Goal: Information Seeking & Learning: Learn about a topic

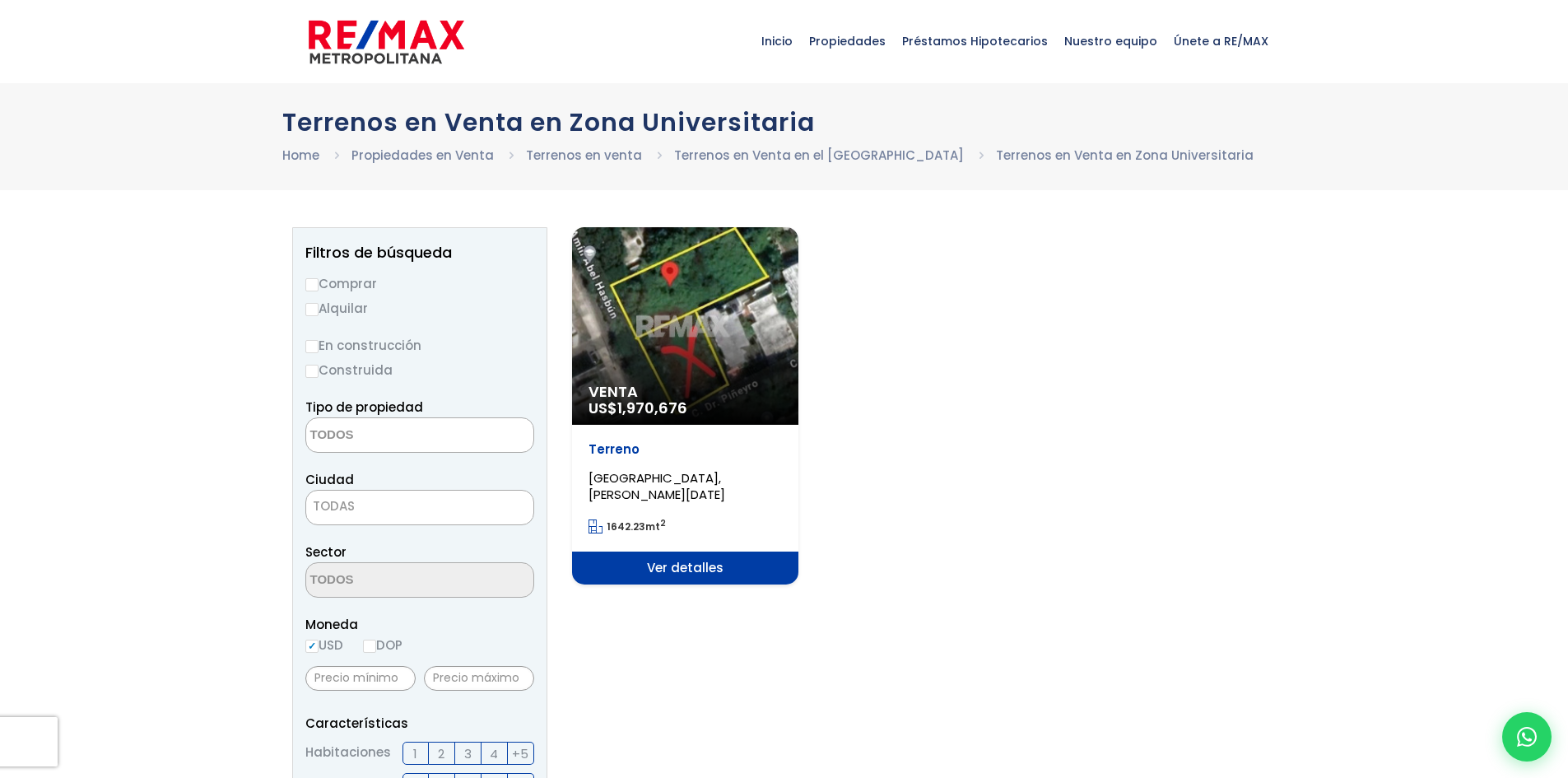
select select
click at [689, 343] on div "Venta US$ 1,970,676" at bounding box center [685, 326] width 226 height 198
click at [662, 359] on div "Venta US$ 1,970,676" at bounding box center [685, 326] width 226 height 198
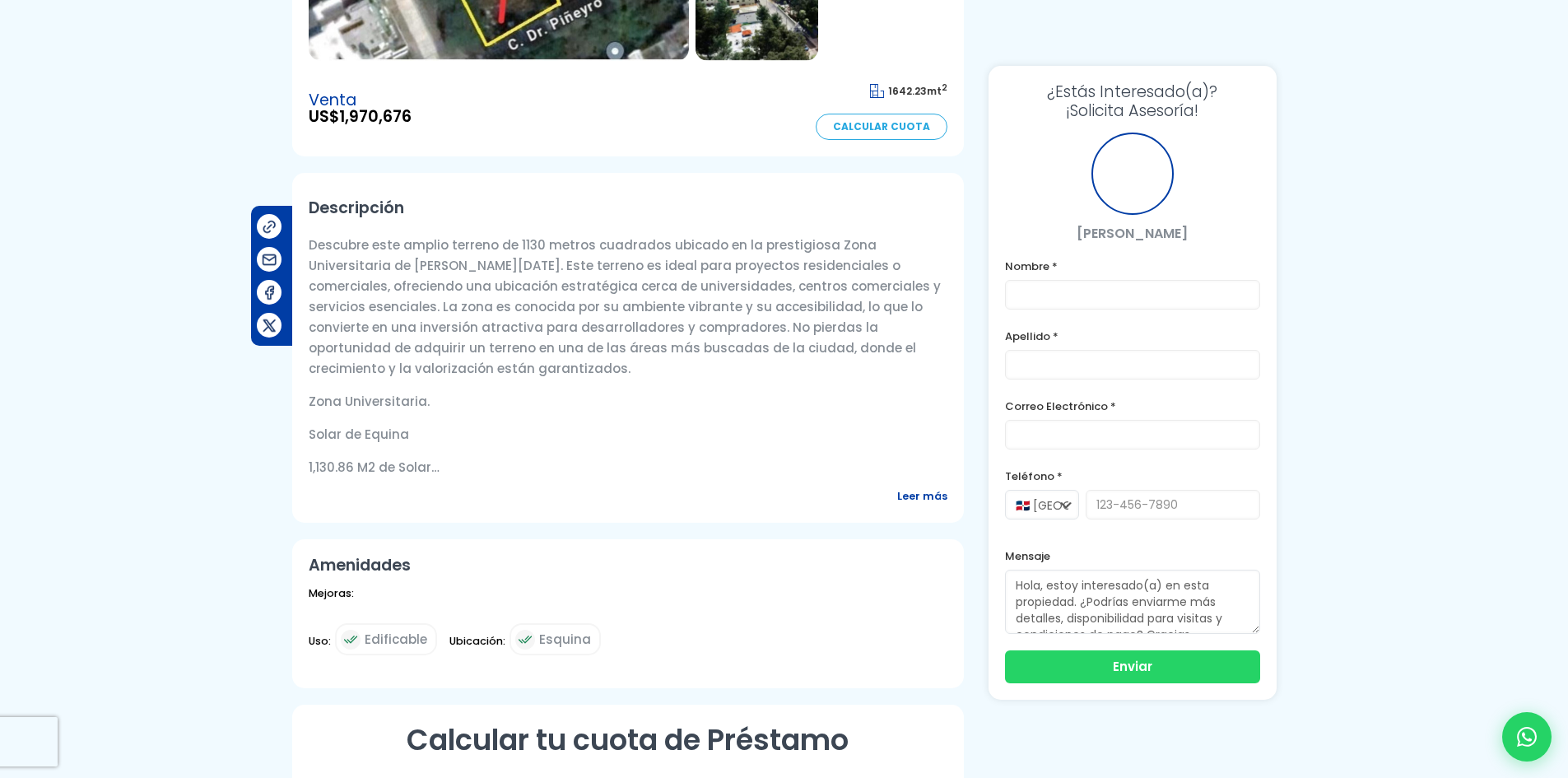
scroll to position [494, 0]
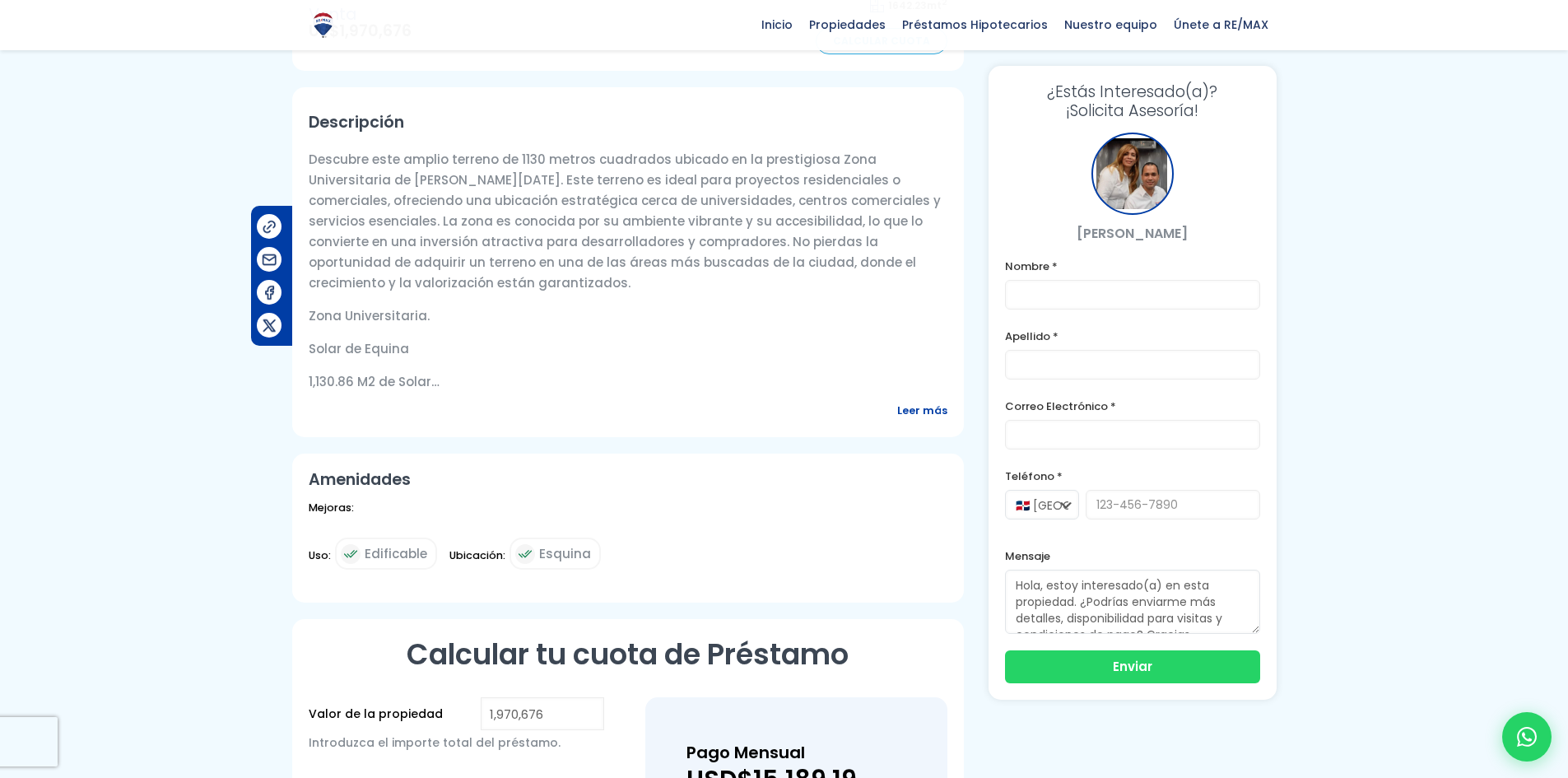
click at [914, 412] on span "Leer más" at bounding box center [922, 410] width 50 height 21
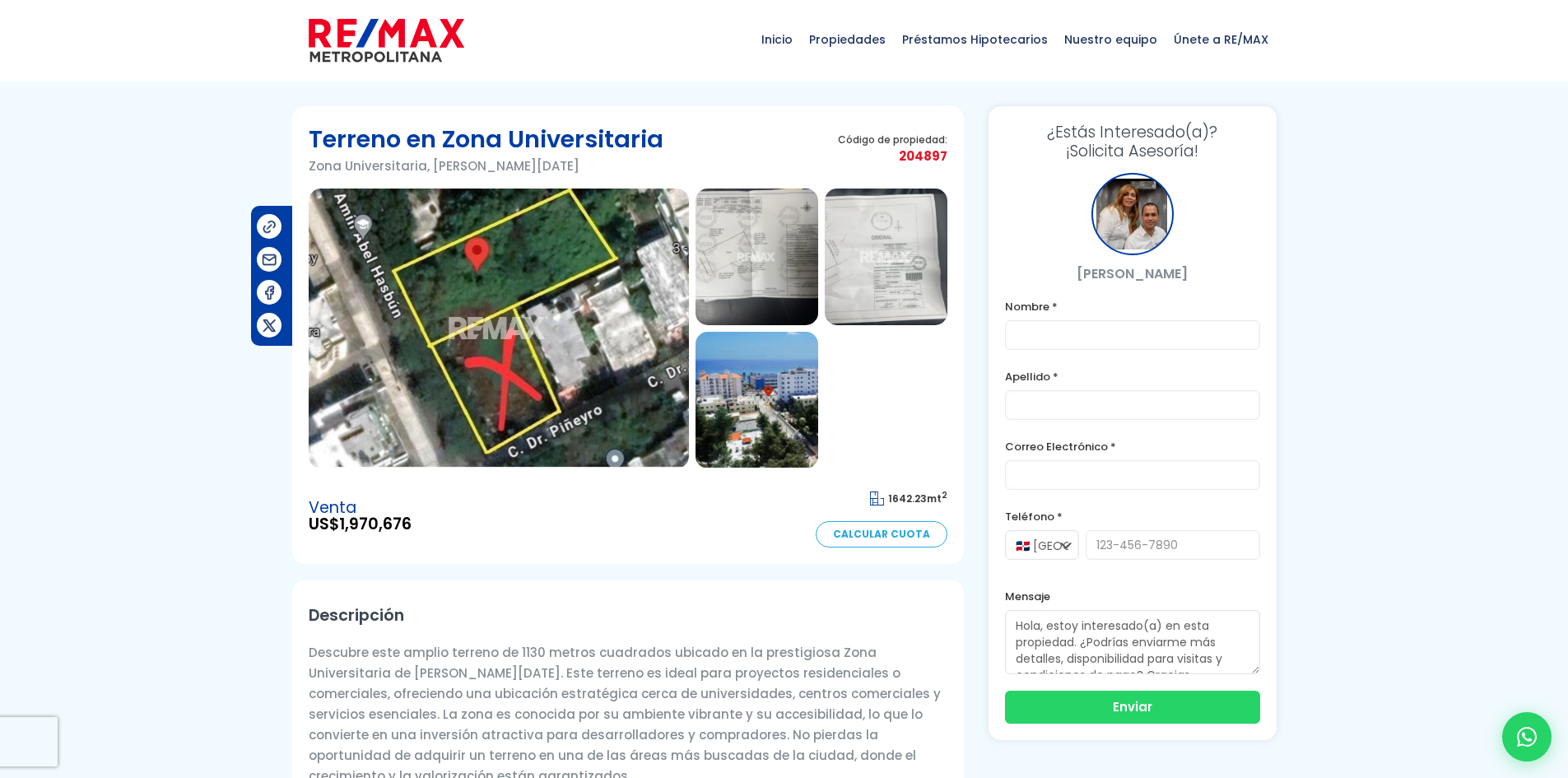
scroll to position [0, 0]
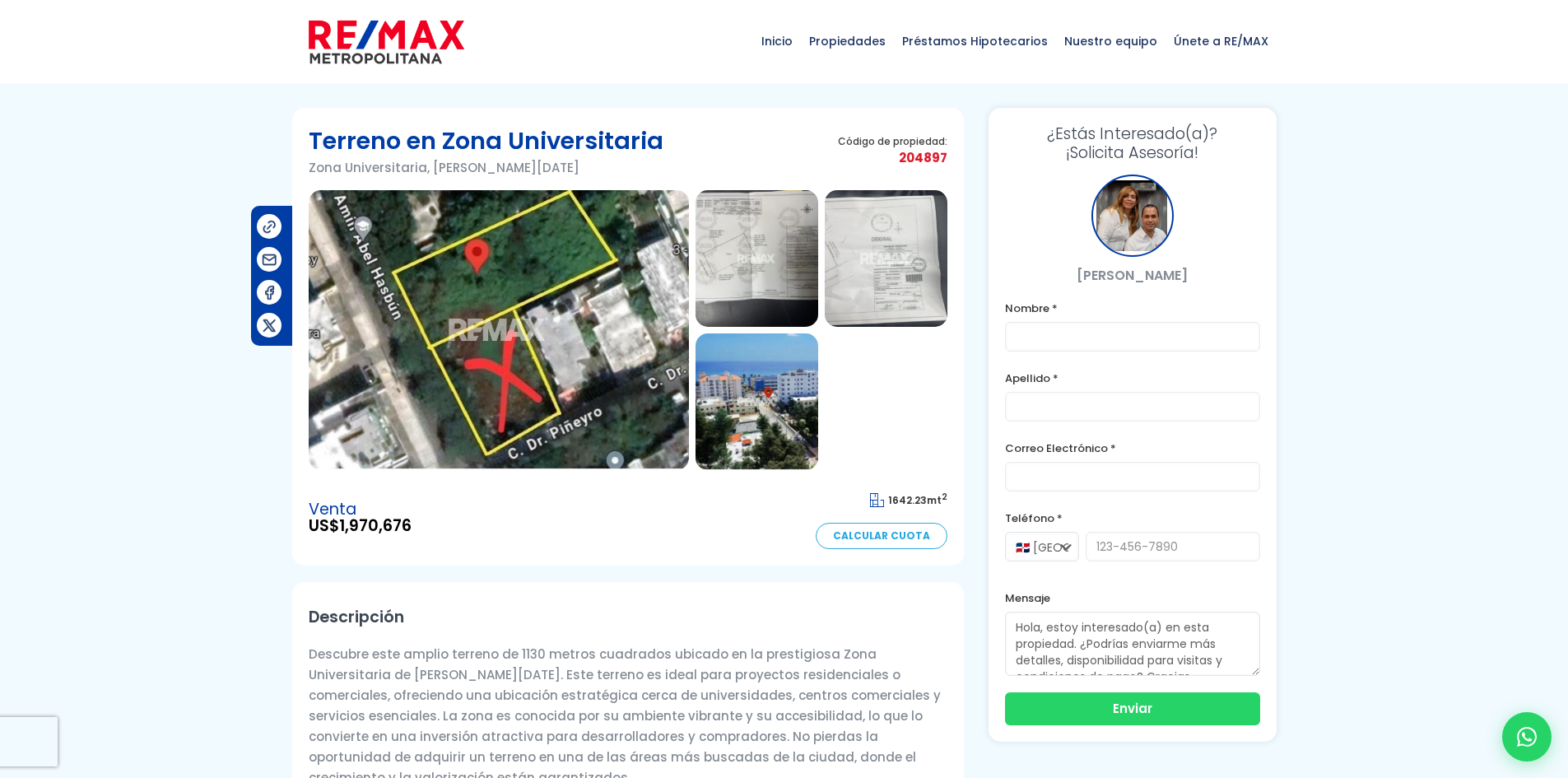
click at [738, 262] on img at bounding box center [757, 258] width 123 height 137
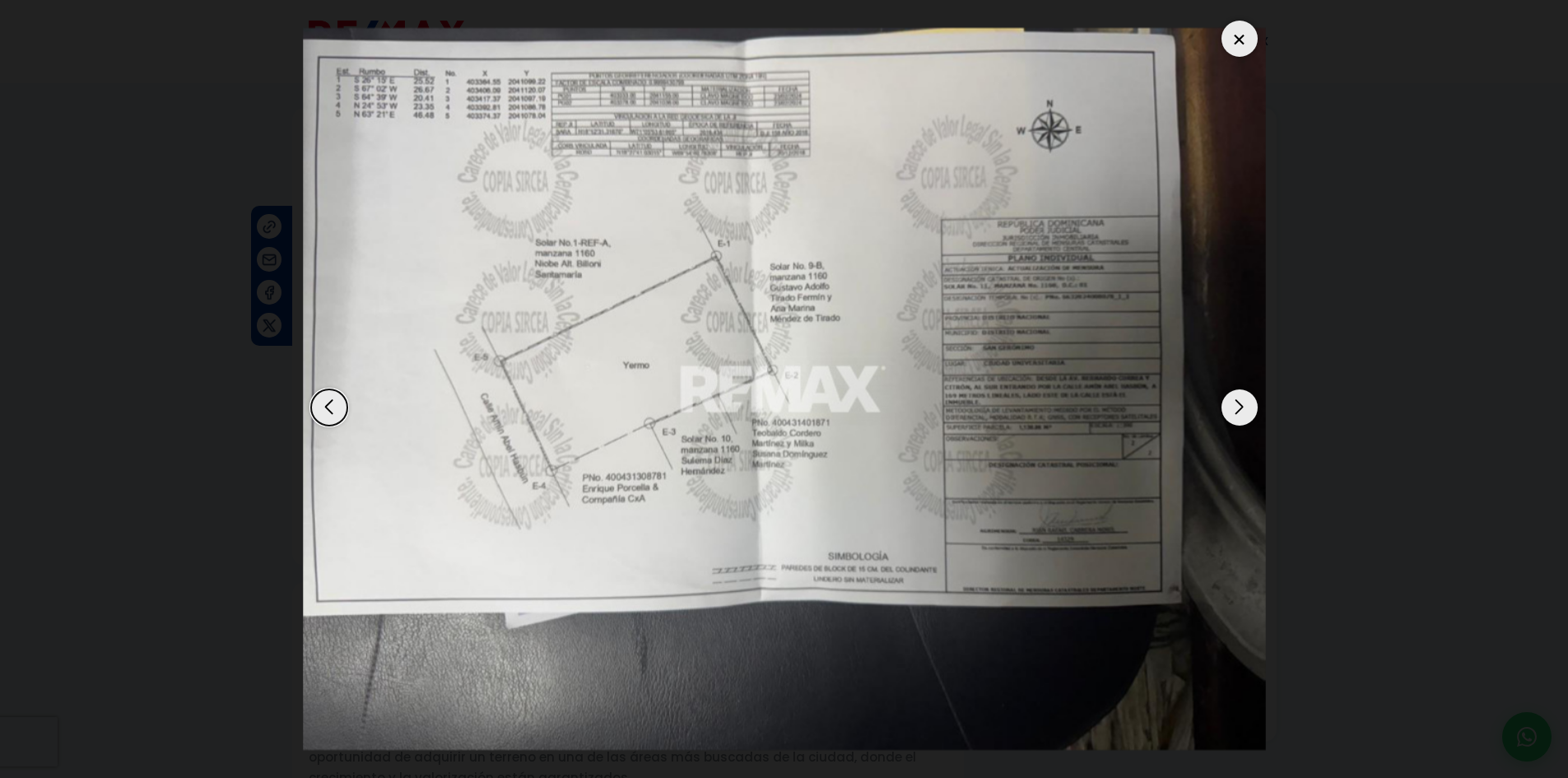
click at [1248, 37] on div at bounding box center [1240, 39] width 36 height 36
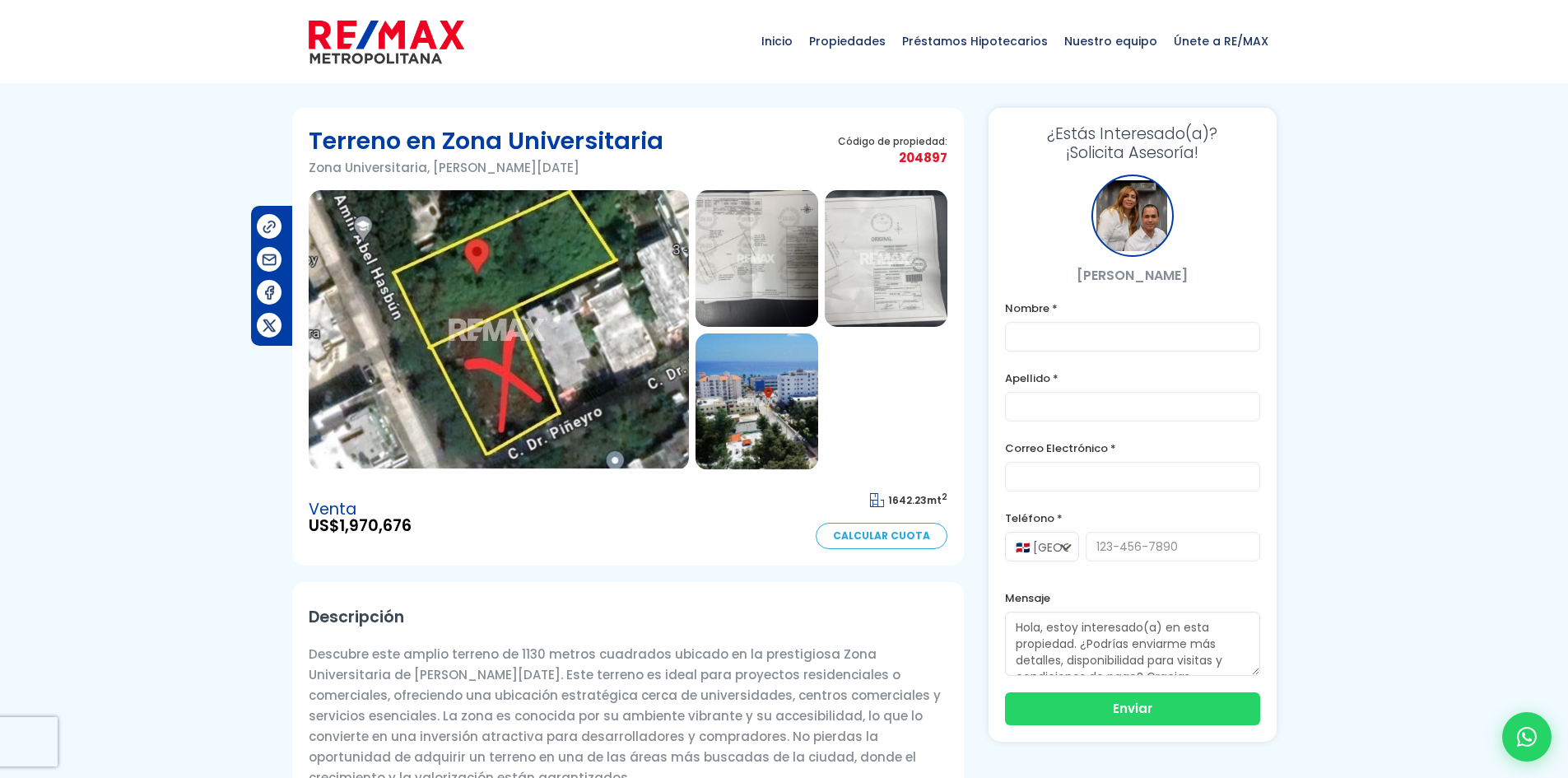
click at [796, 255] on img at bounding box center [757, 258] width 123 height 137
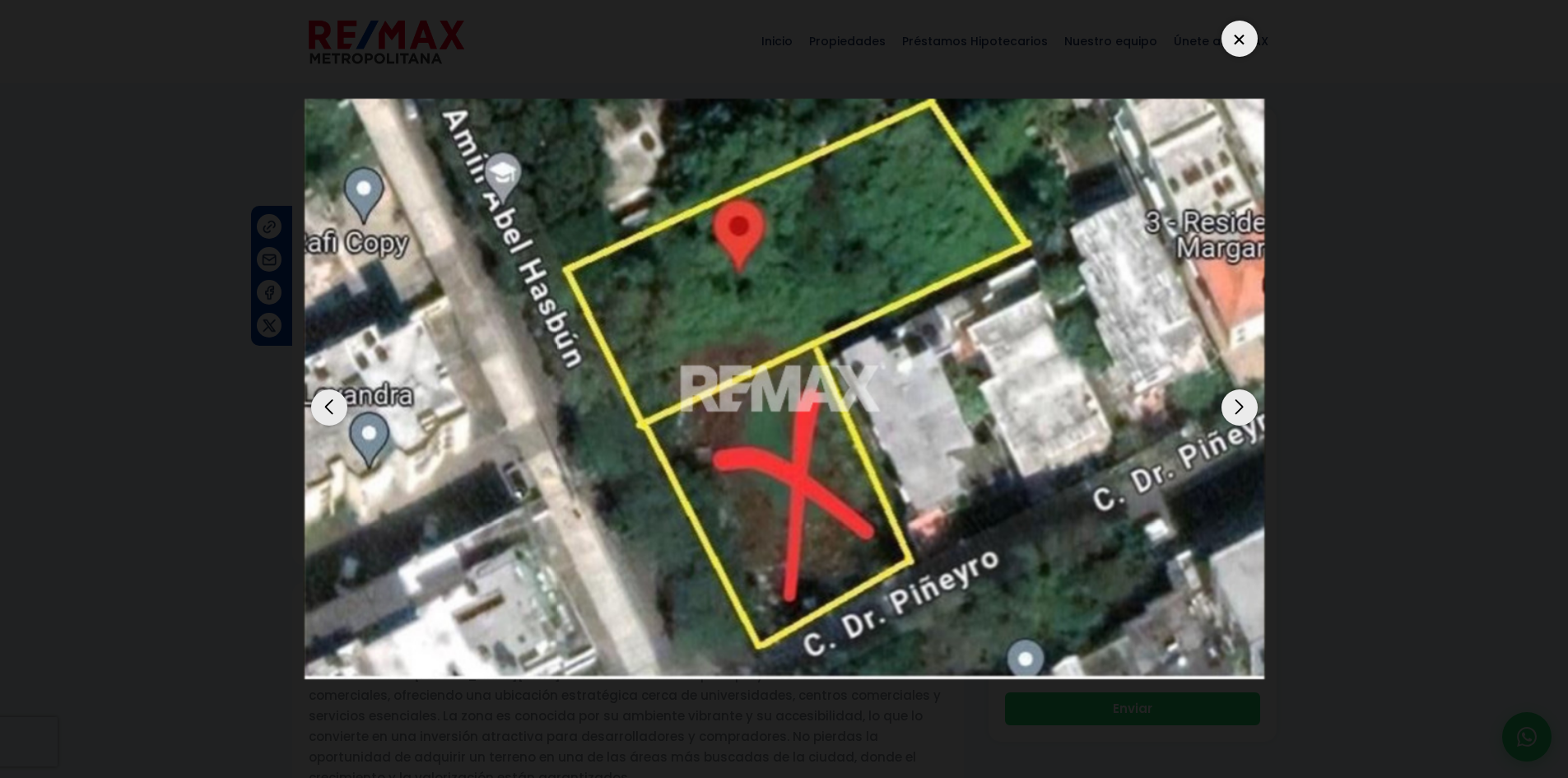
click at [290, 126] on dialog at bounding box center [784, 389] width 988 height 778
click at [1248, 26] on div at bounding box center [1240, 39] width 36 height 36
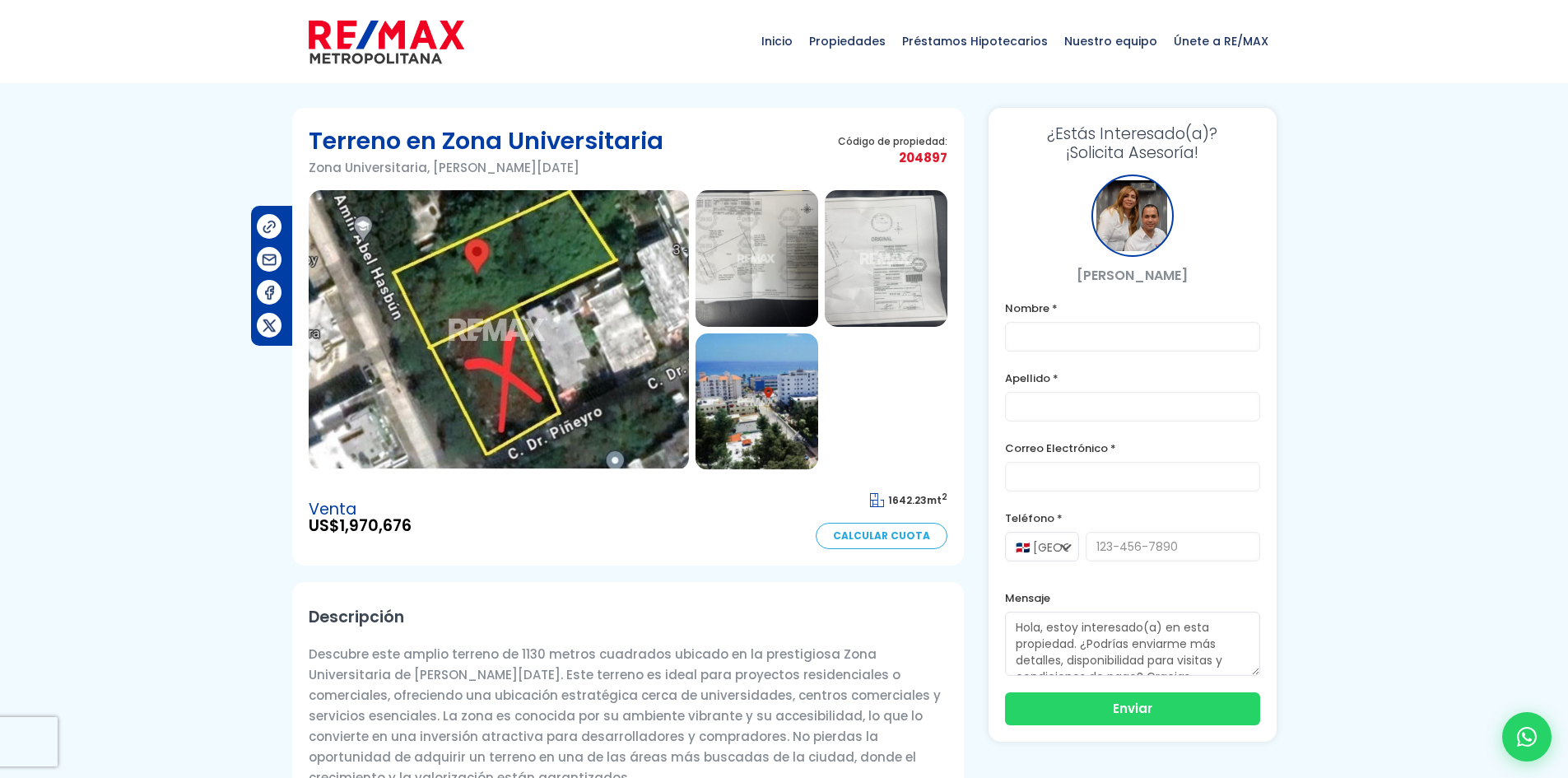
click at [1521, 736] on icon at bounding box center [1527, 737] width 22 height 22
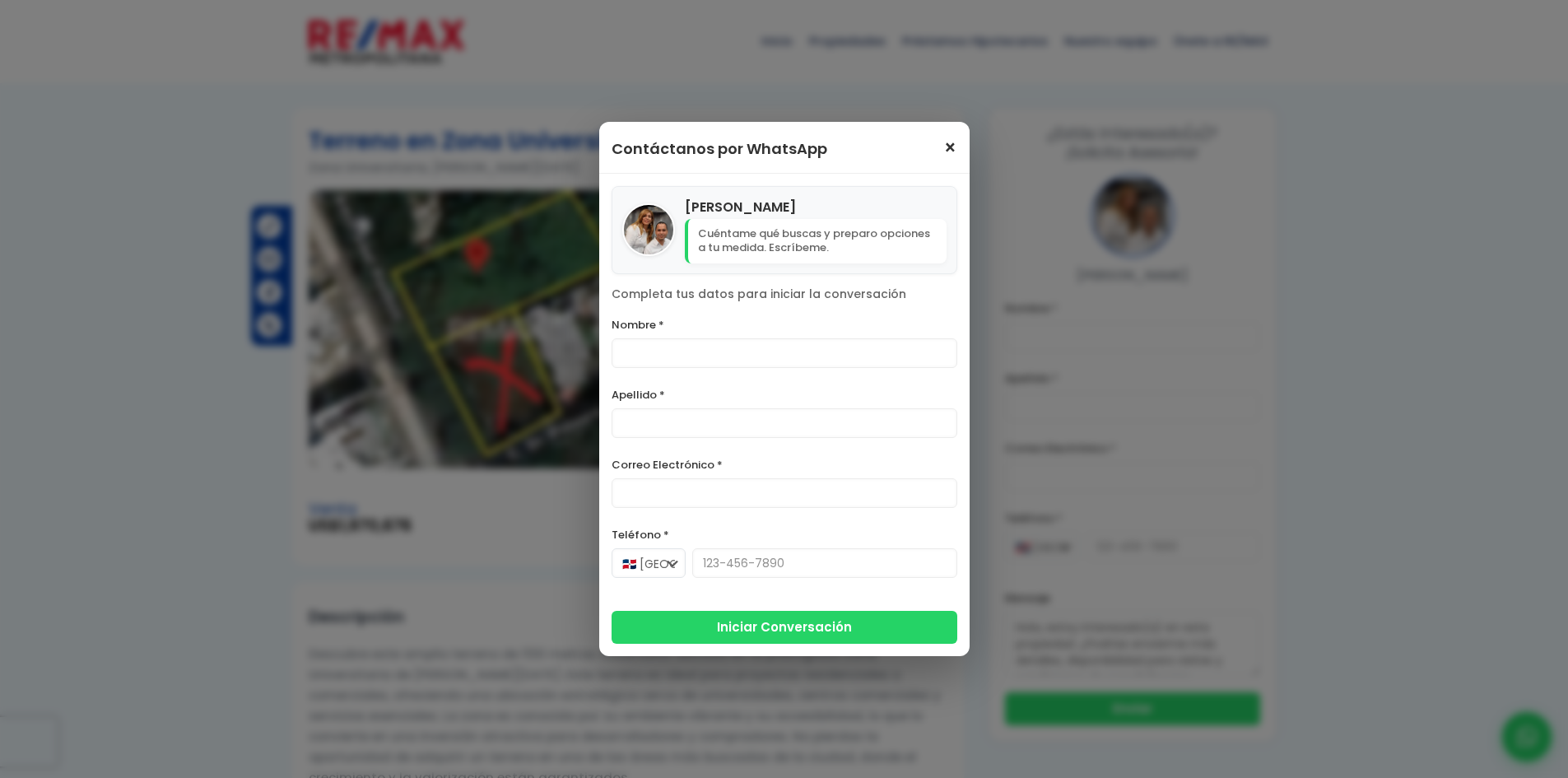
click at [952, 146] on span "×" at bounding box center [950, 148] width 14 height 20
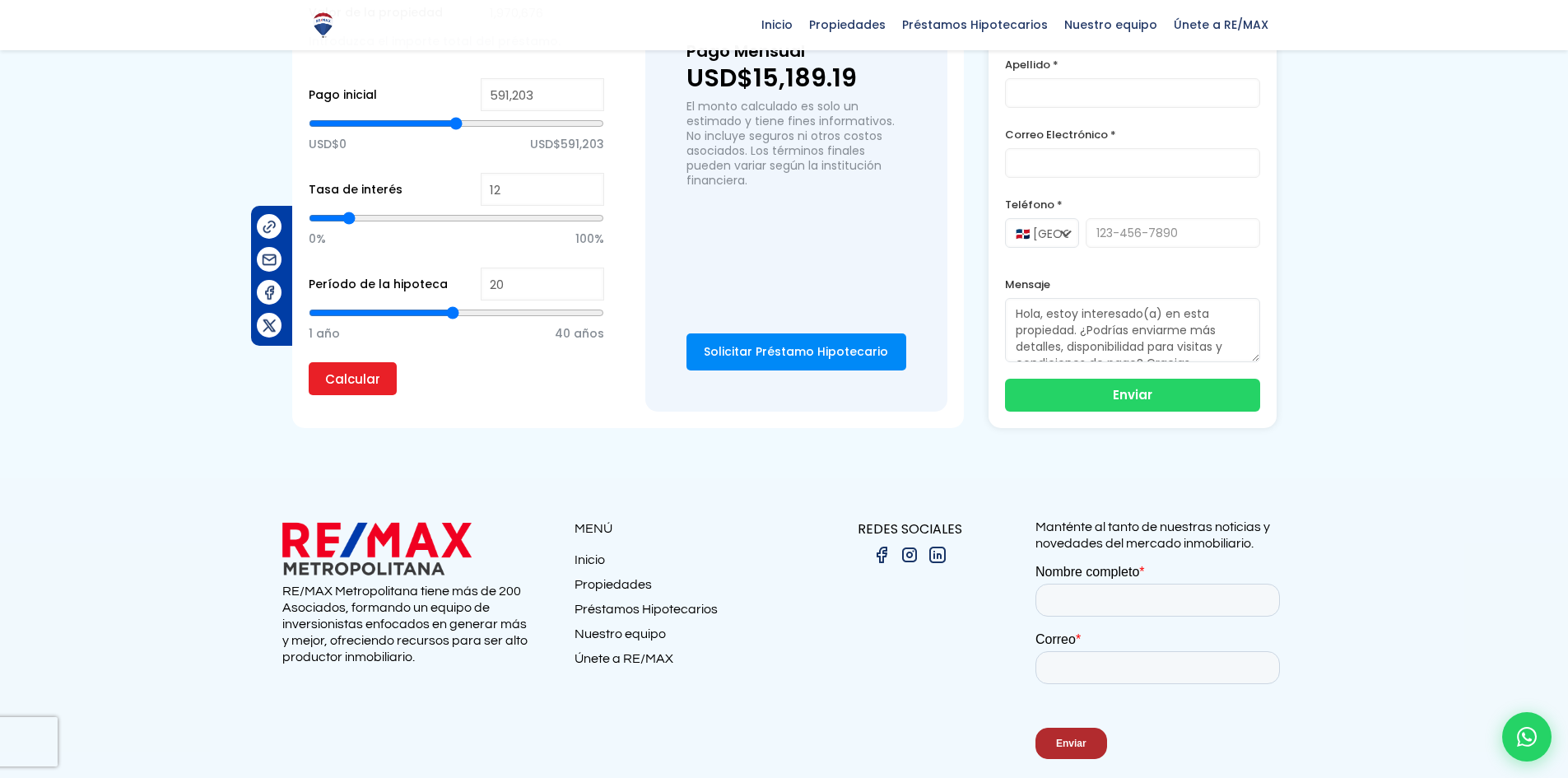
scroll to position [1404, 0]
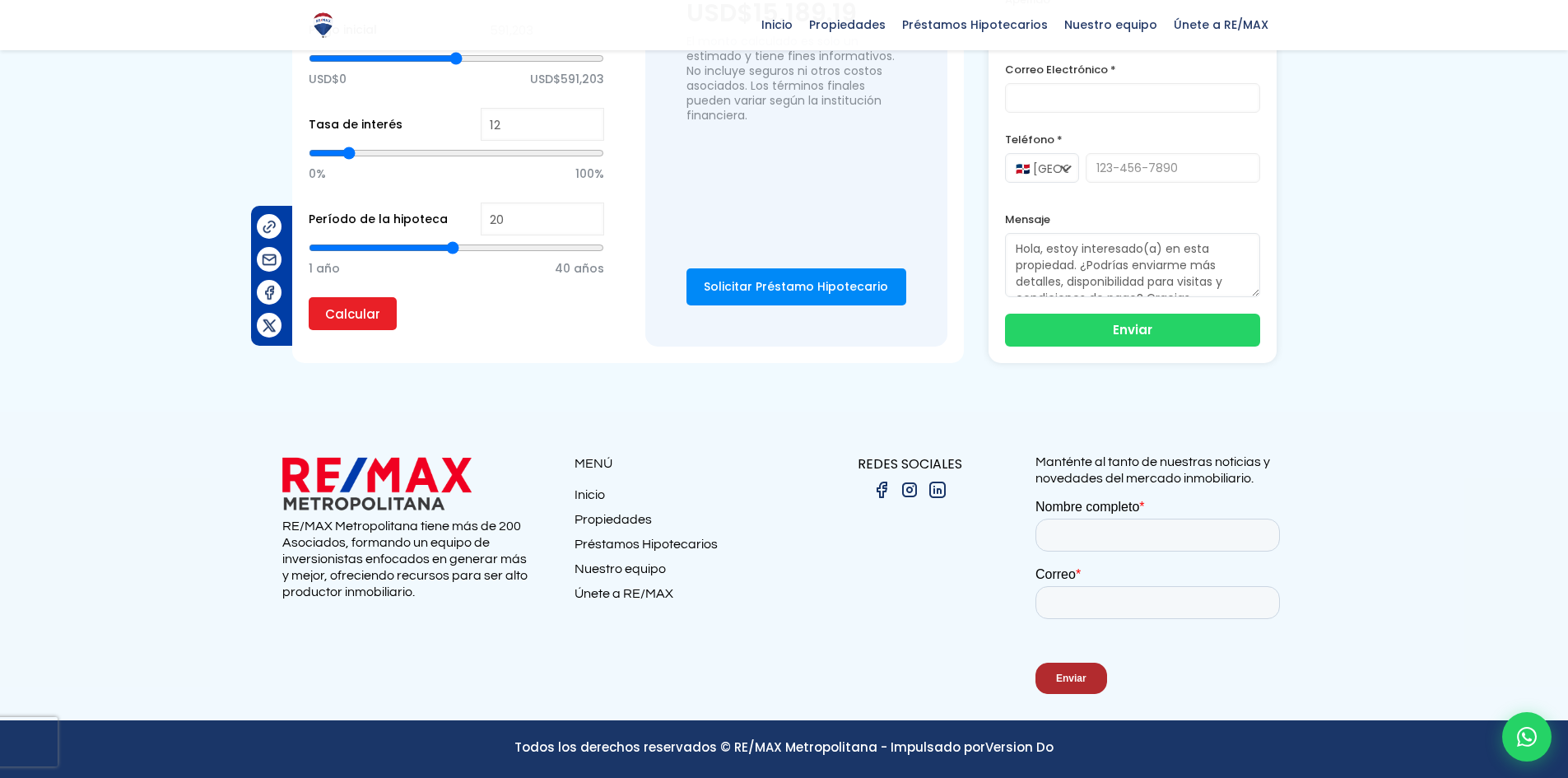
click at [313, 476] on img at bounding box center [376, 484] width 190 height 60
click at [334, 482] on img at bounding box center [376, 484] width 190 height 60
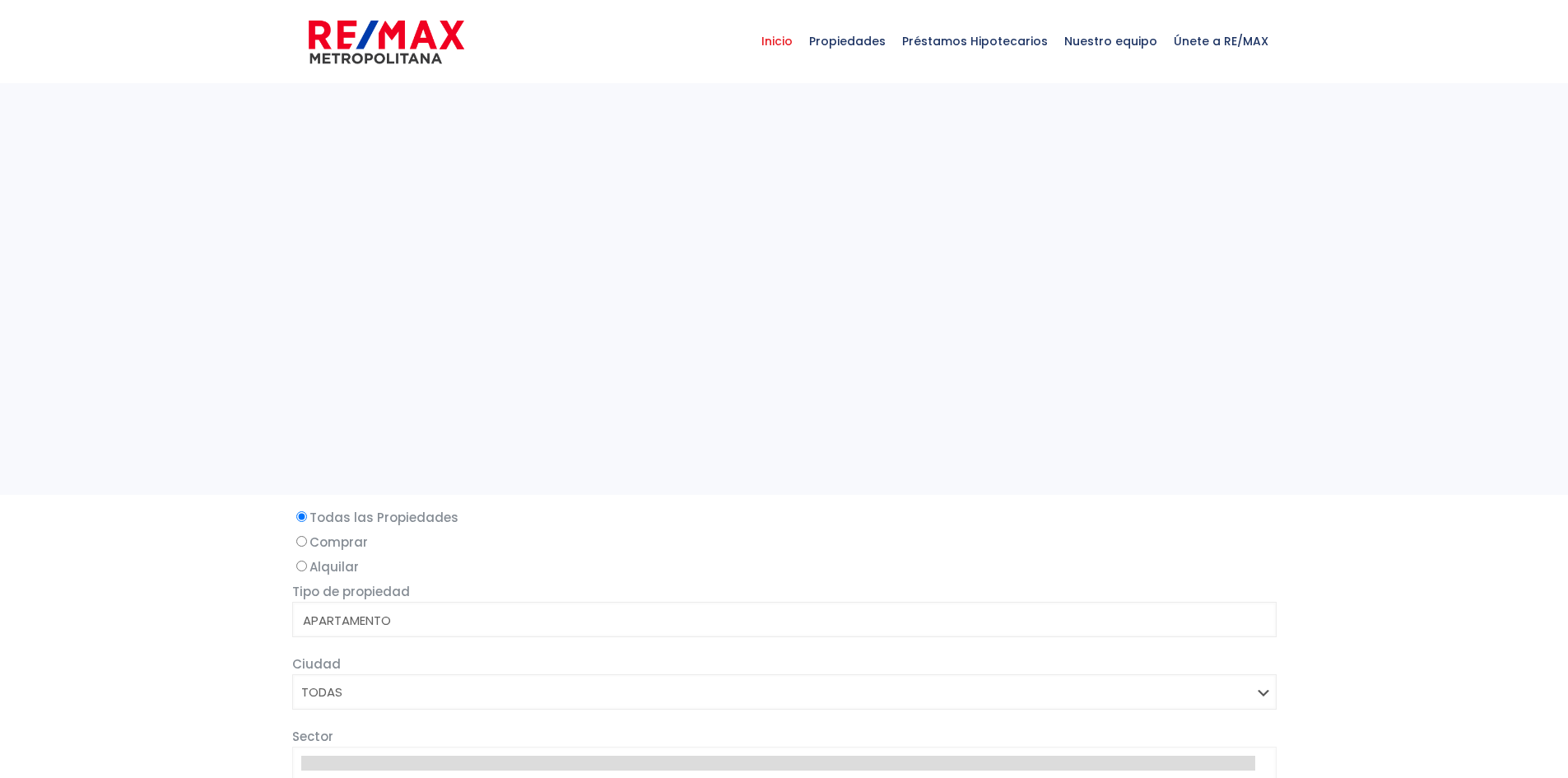
select select
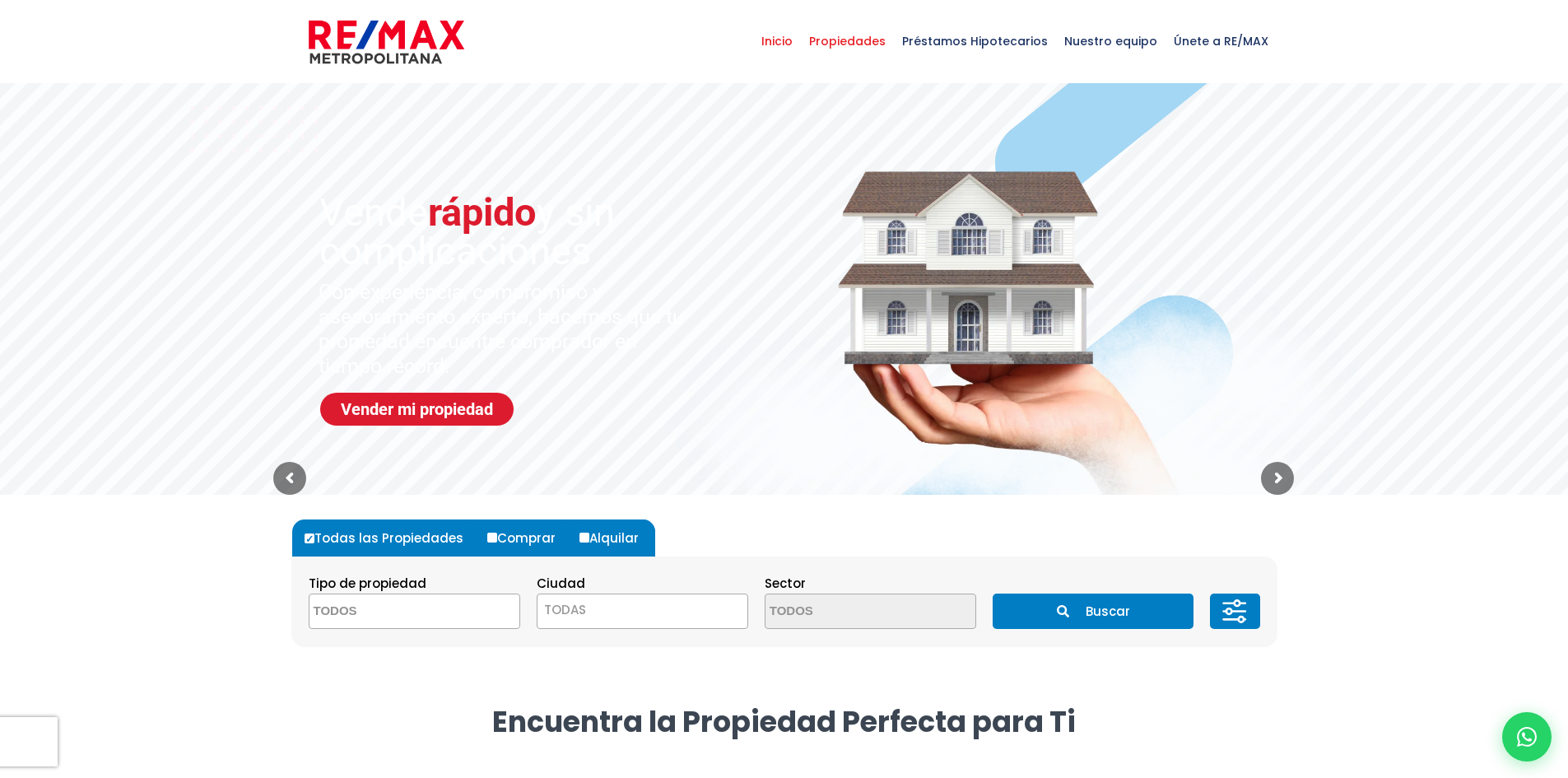
click at [843, 43] on span "Propiedades" at bounding box center [848, 41] width 93 height 49
click at [775, 41] on span "Inicio" at bounding box center [777, 41] width 48 height 49
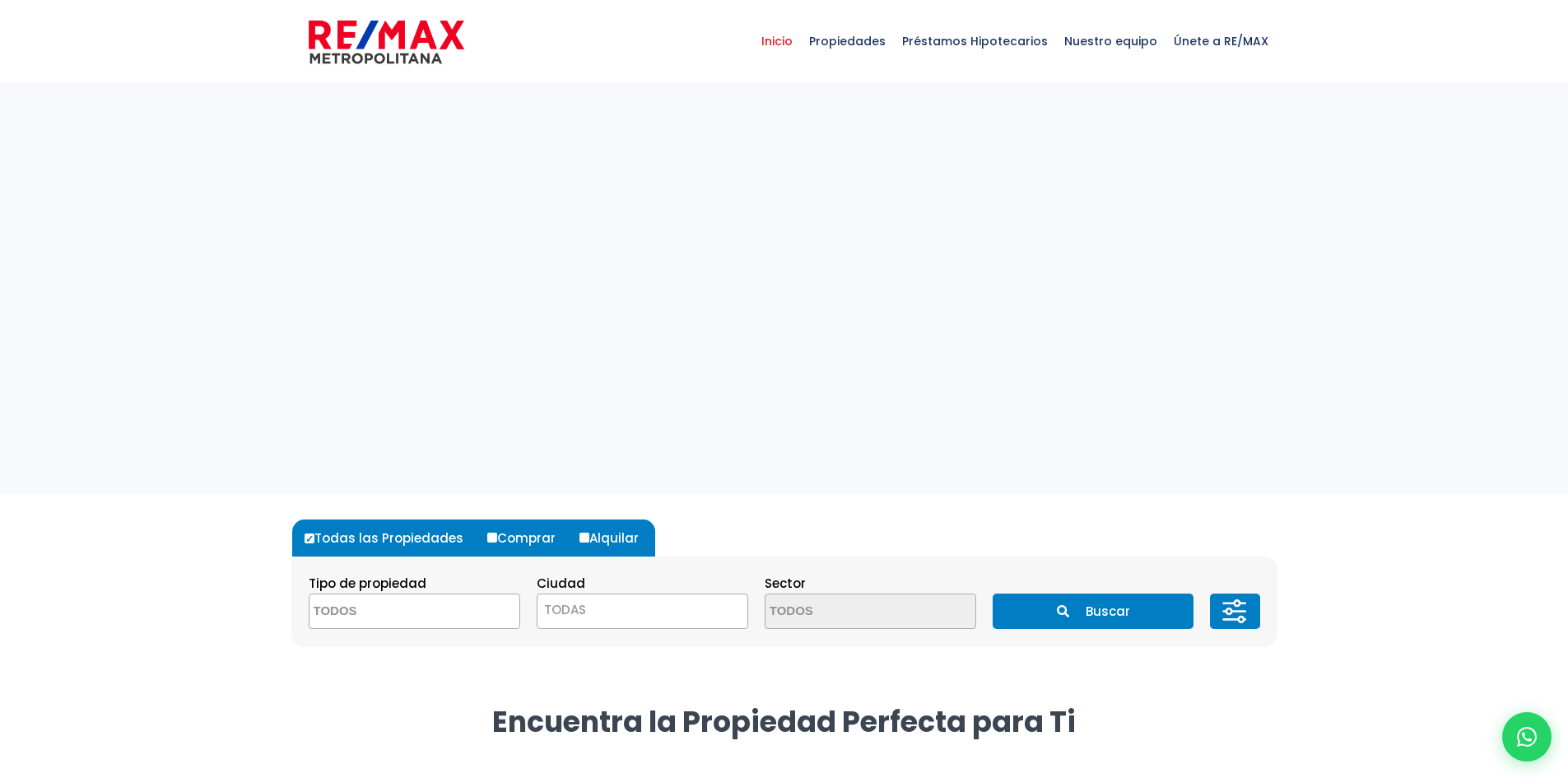
select select
click at [787, 39] on span "Inicio" at bounding box center [777, 41] width 48 height 49
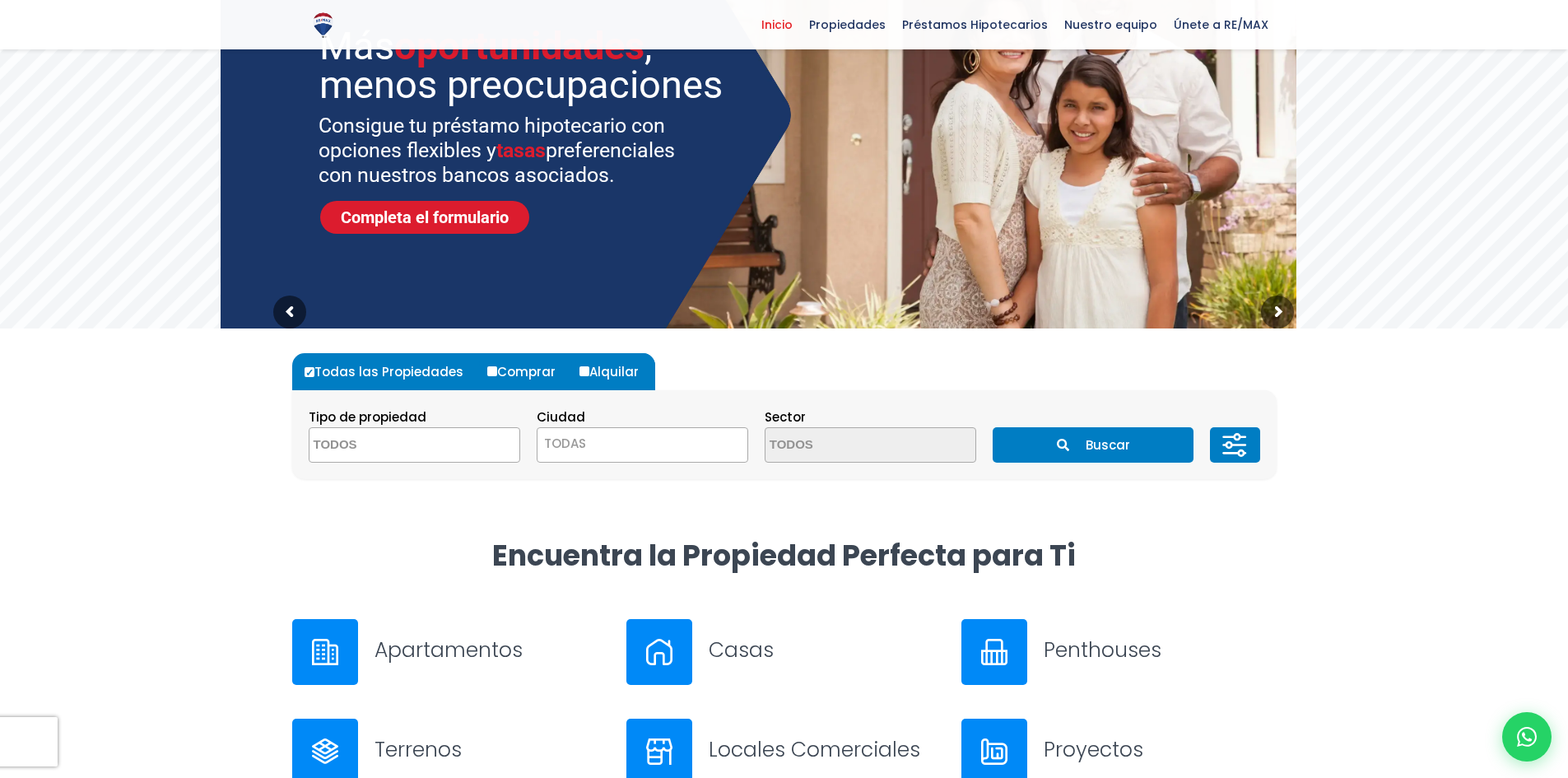
scroll to position [165, 0]
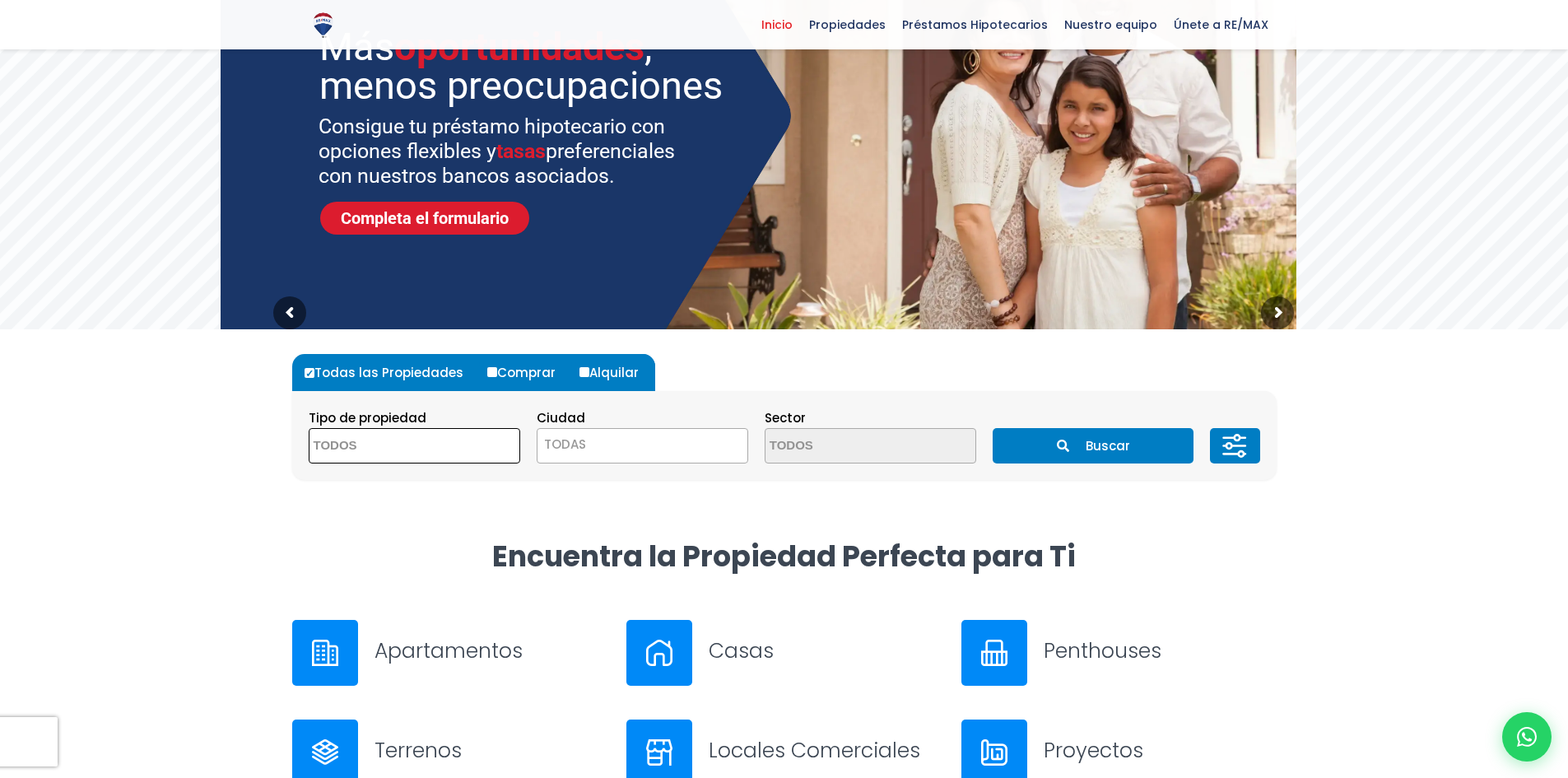
click at [470, 440] on span at bounding box center [414, 446] width 211 height 36
click at [364, 548] on li "TERRENO" at bounding box center [414, 549] width 210 height 30
select select "land"
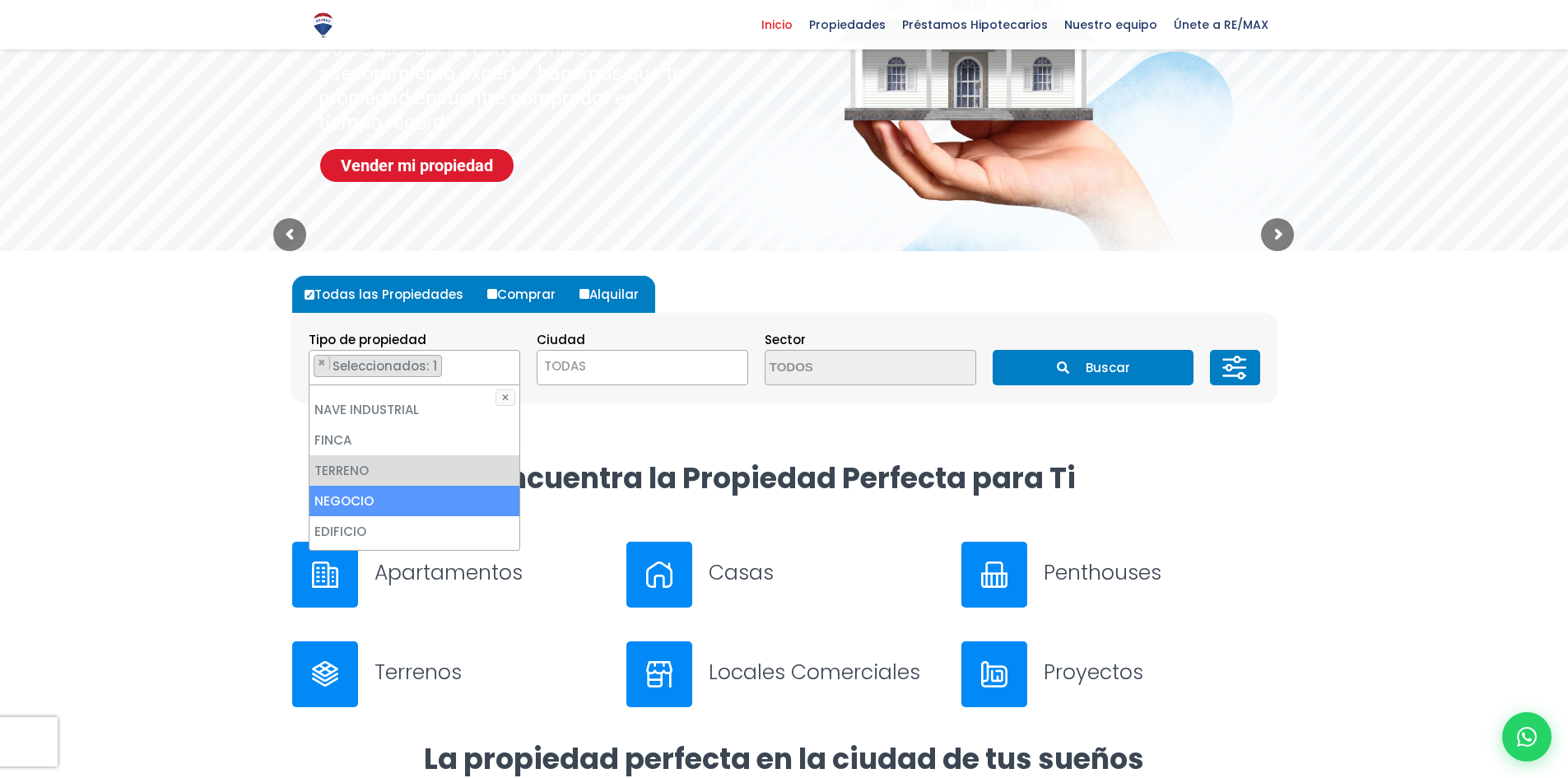
scroll to position [247, 0]
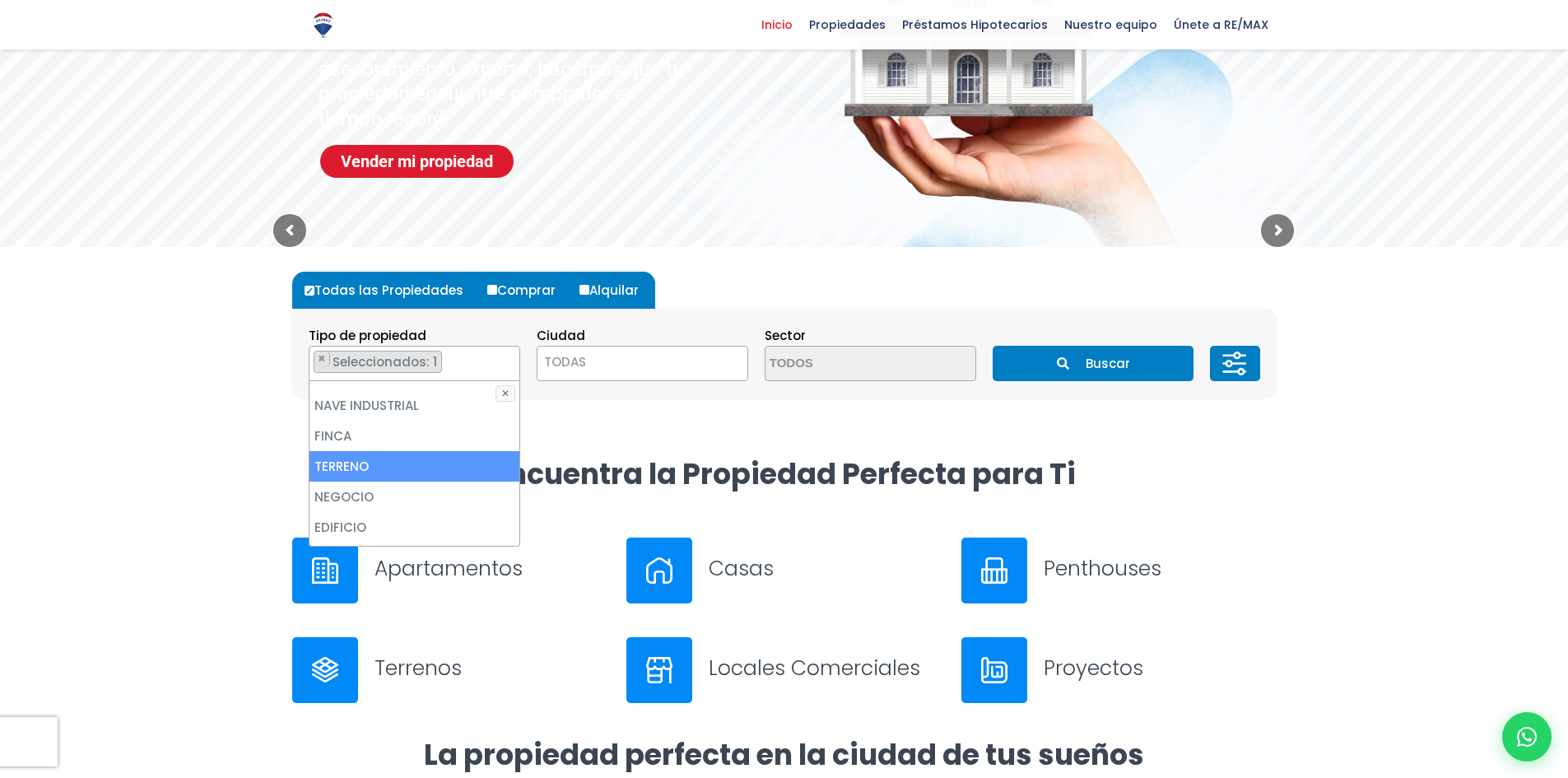
click at [409, 466] on li "TERRENO" at bounding box center [414, 466] width 210 height 30
click at [352, 458] on li "TERRENO" at bounding box center [414, 466] width 210 height 30
select select "land"
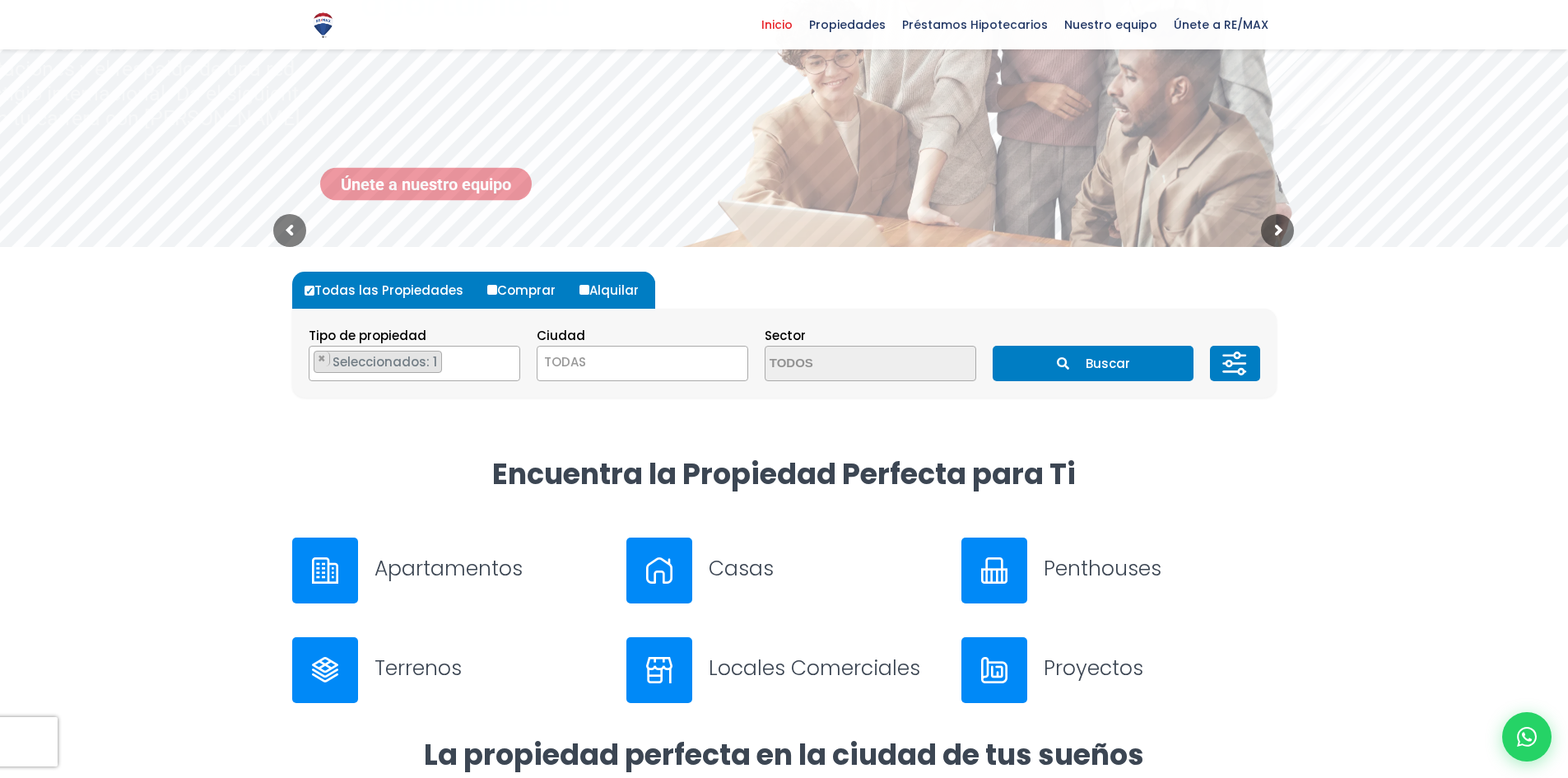
click at [218, 445] on div at bounding box center [784, 351] width 1568 height 208
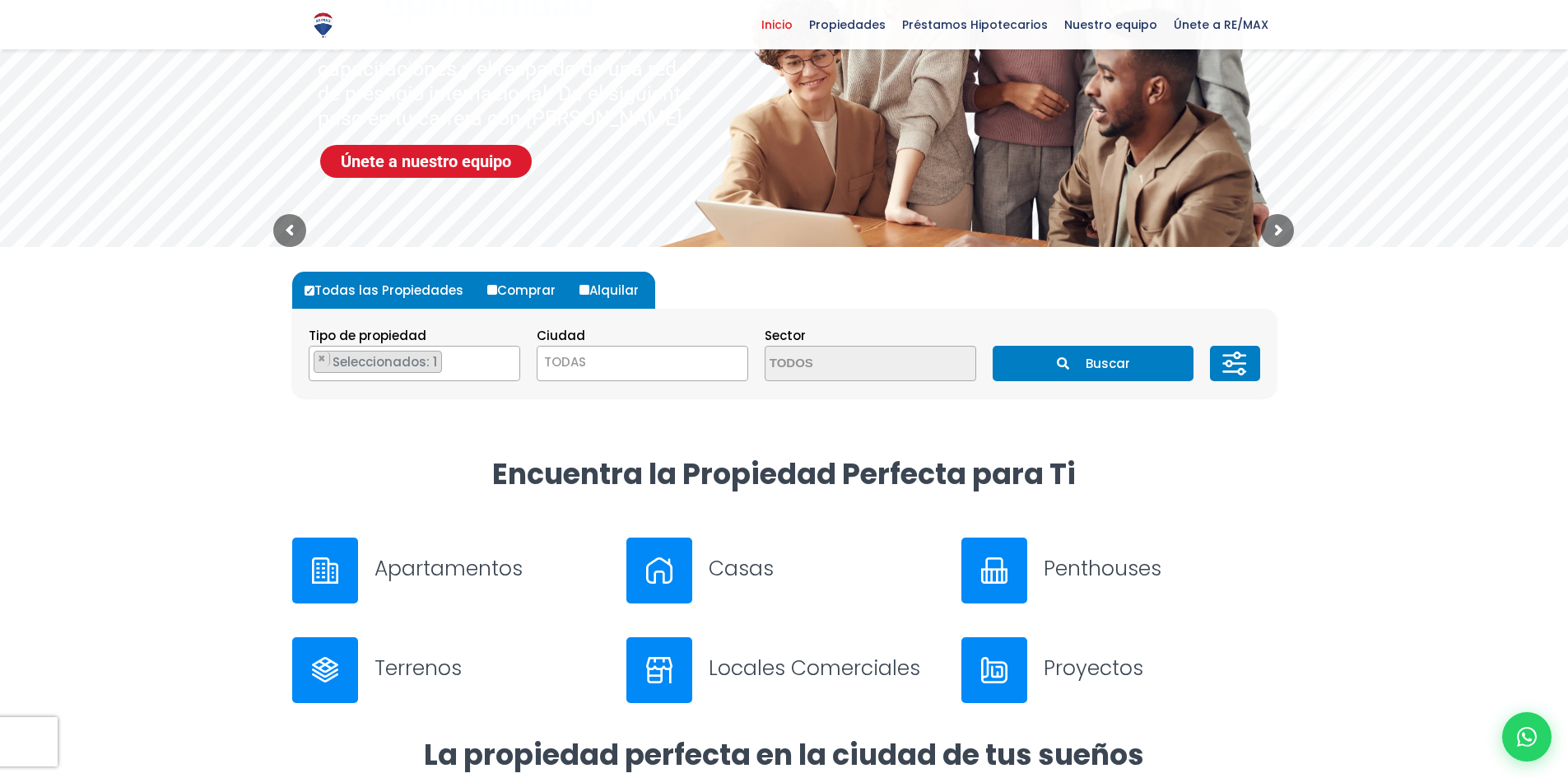
click at [620, 358] on span "TODAS" at bounding box center [642, 362] width 210 height 23
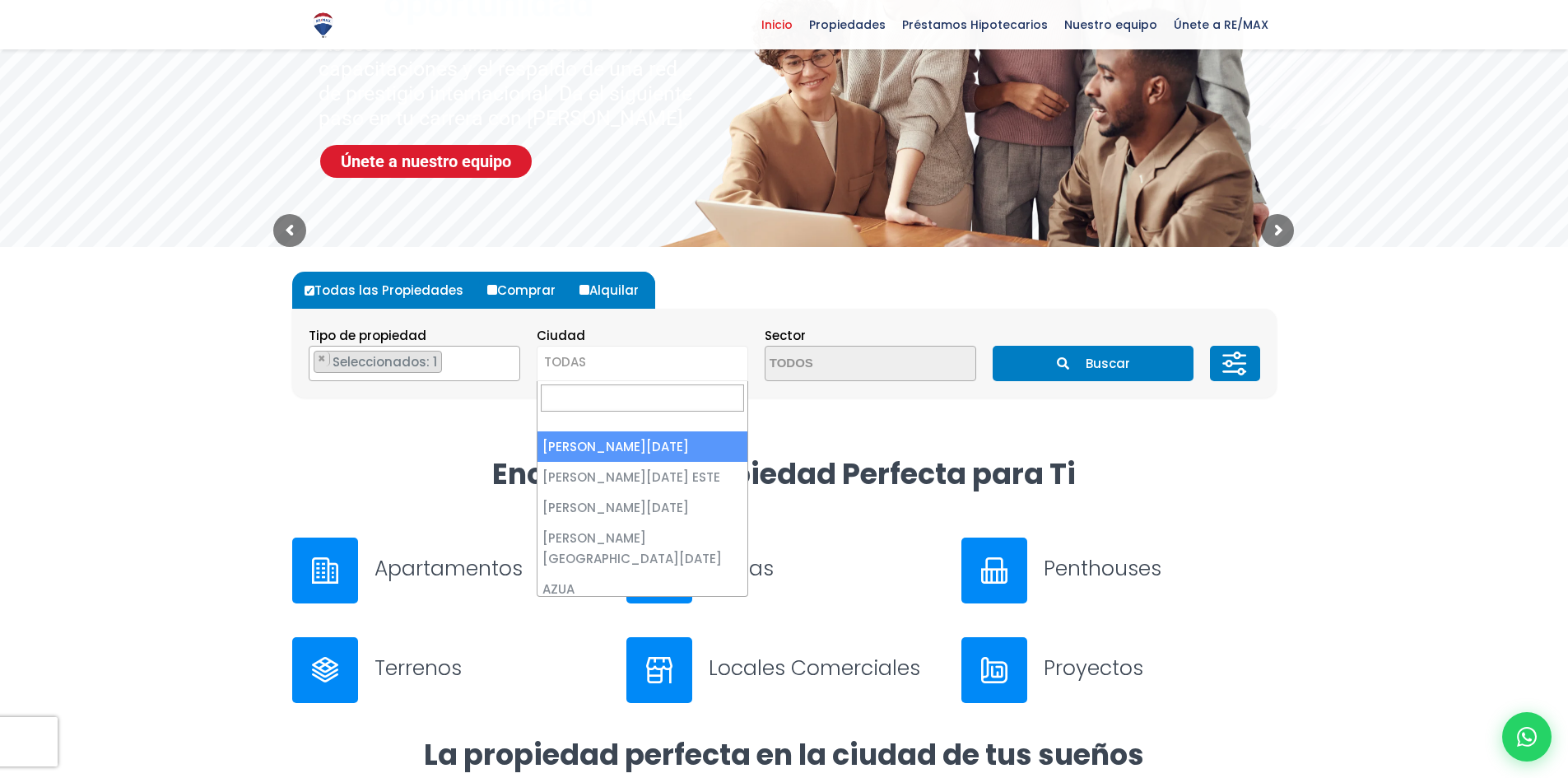
select select "1"
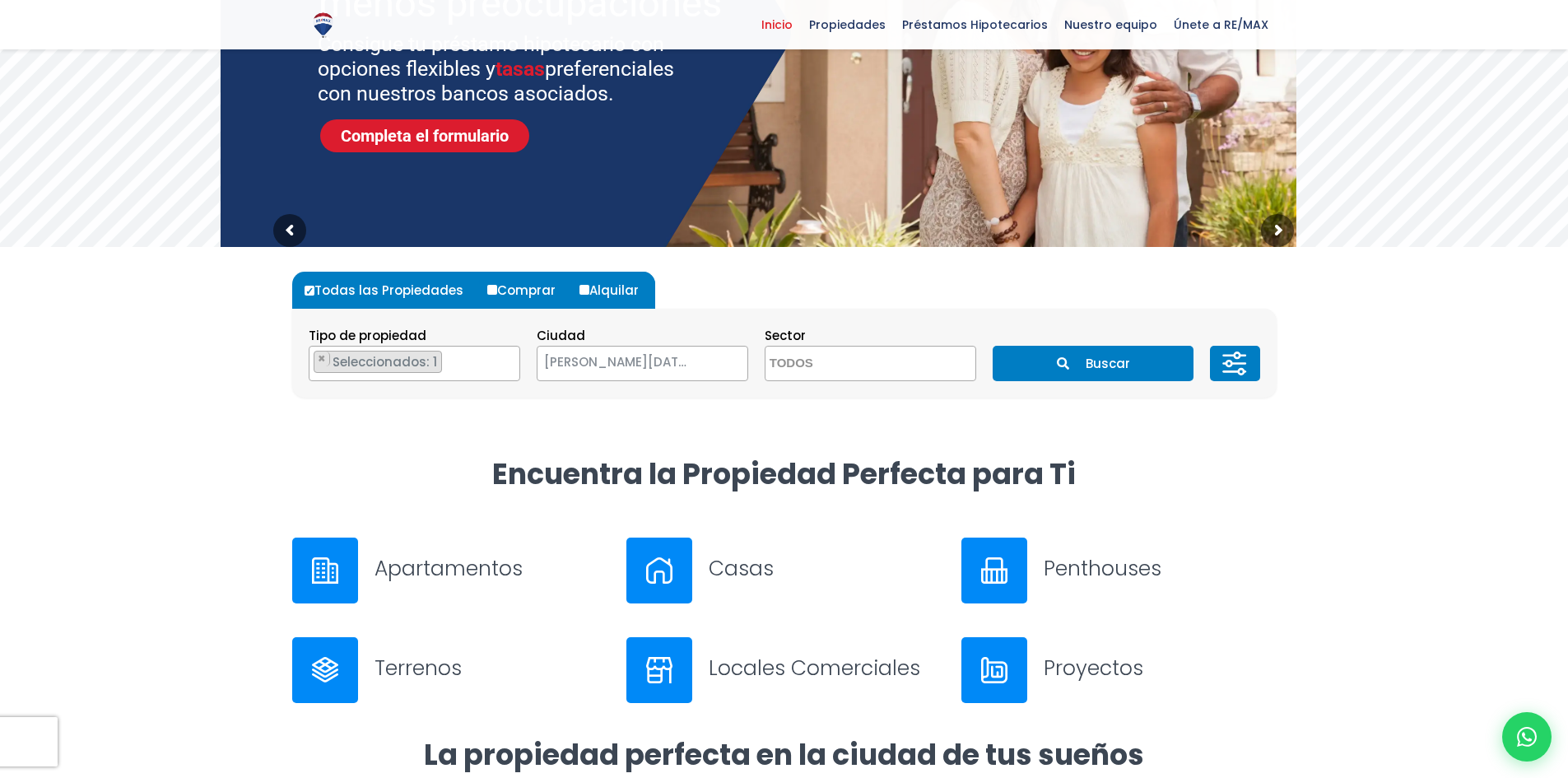
click at [807, 370] on textarea "Search" at bounding box center [845, 365] width 159 height 36
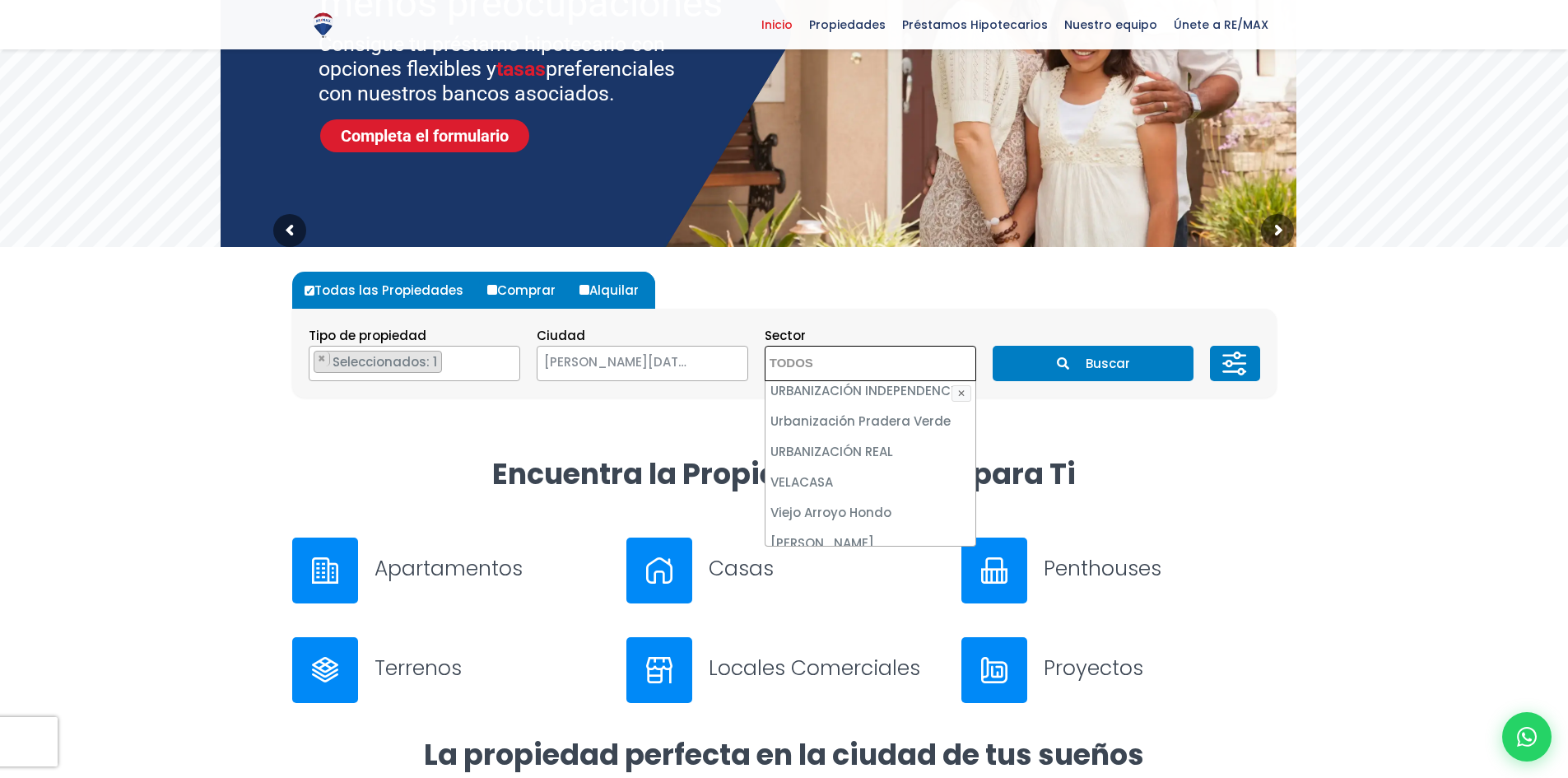
scroll to position [7941, 0]
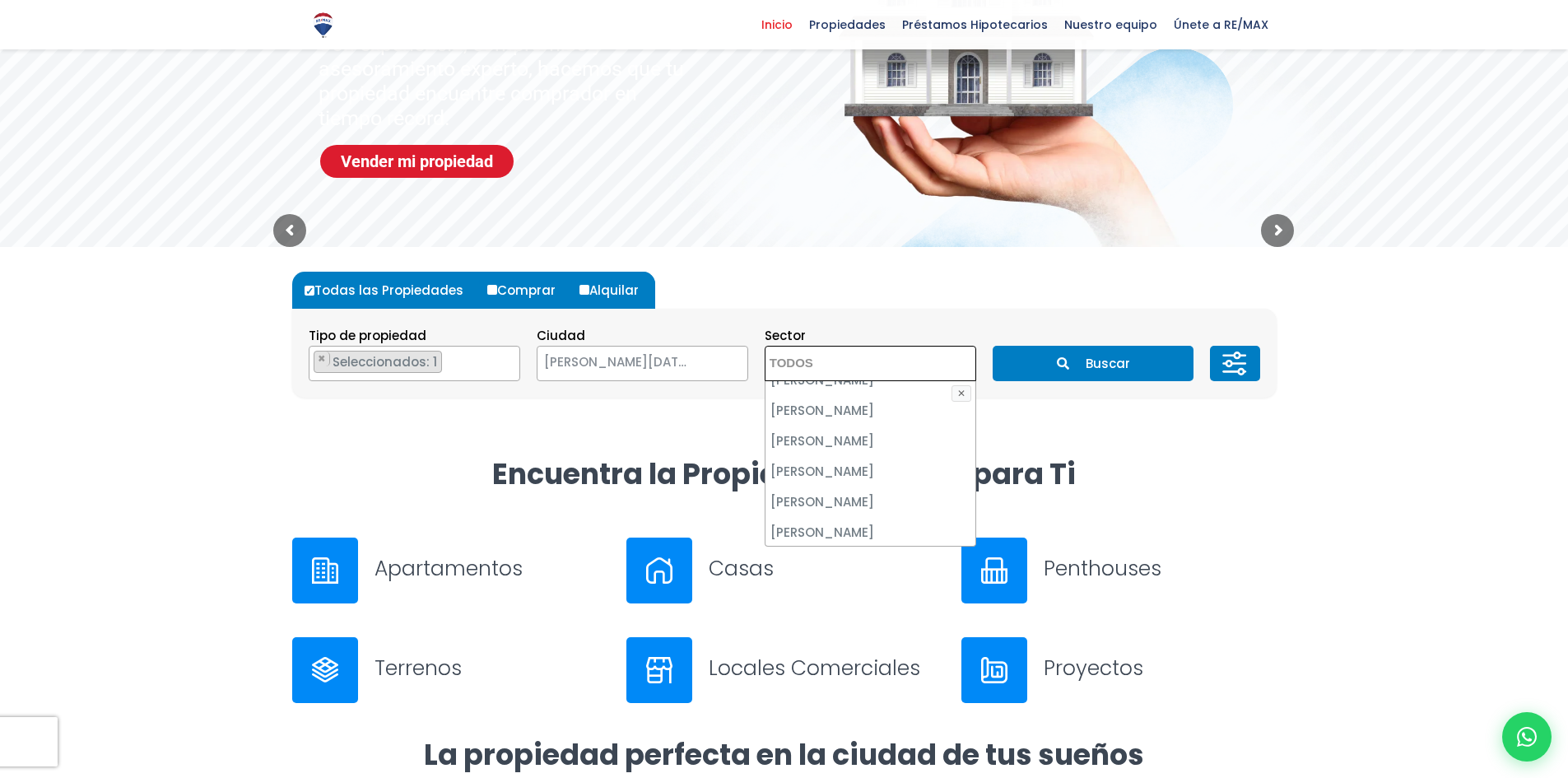
click at [842, 639] on li "ZONA UNIVERSITARIA" at bounding box center [870, 654] width 210 height 30
select select "179"
click at [1069, 358] on icon "submit" at bounding box center [1063, 363] width 12 height 12
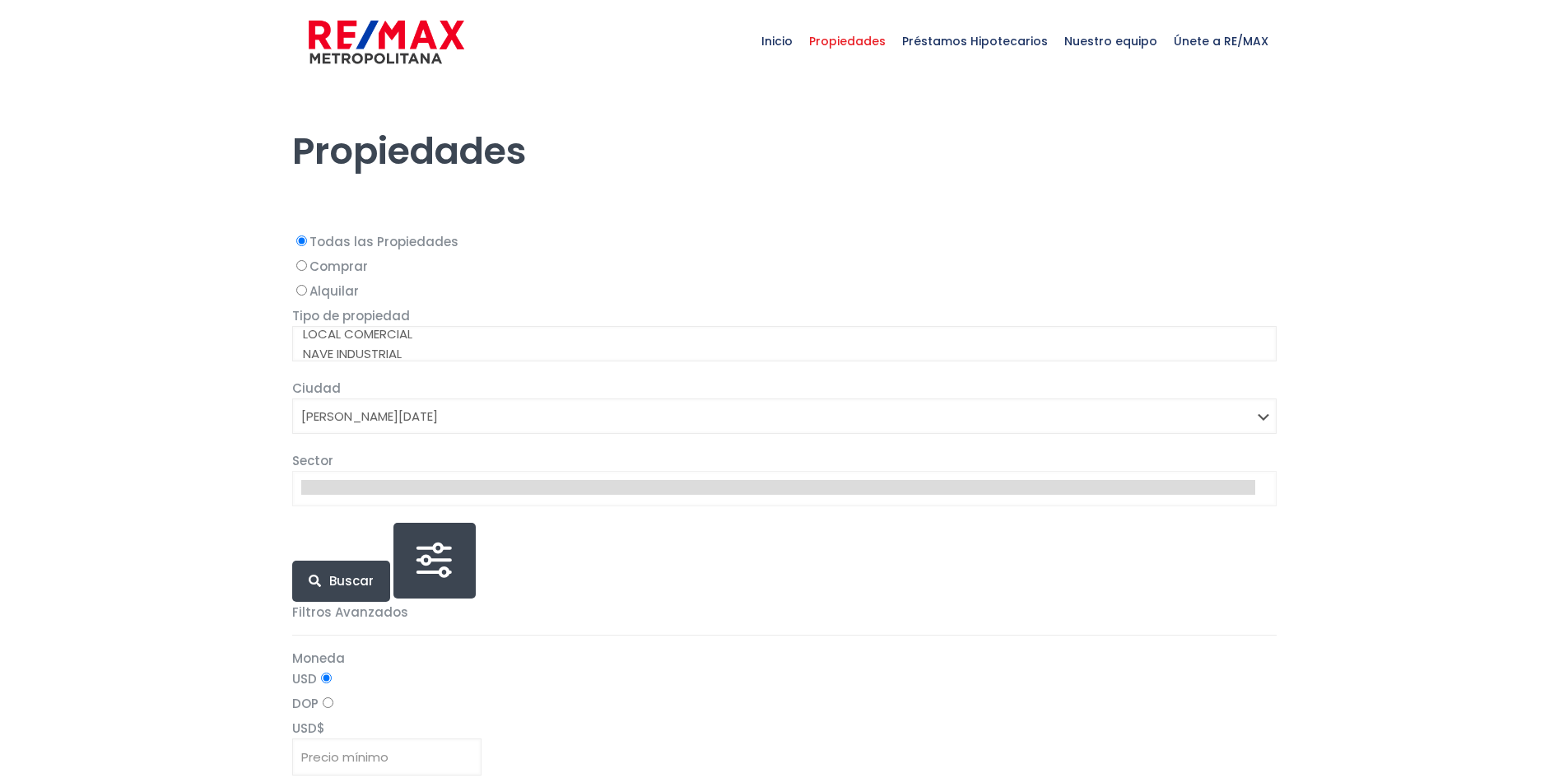
select select "1"
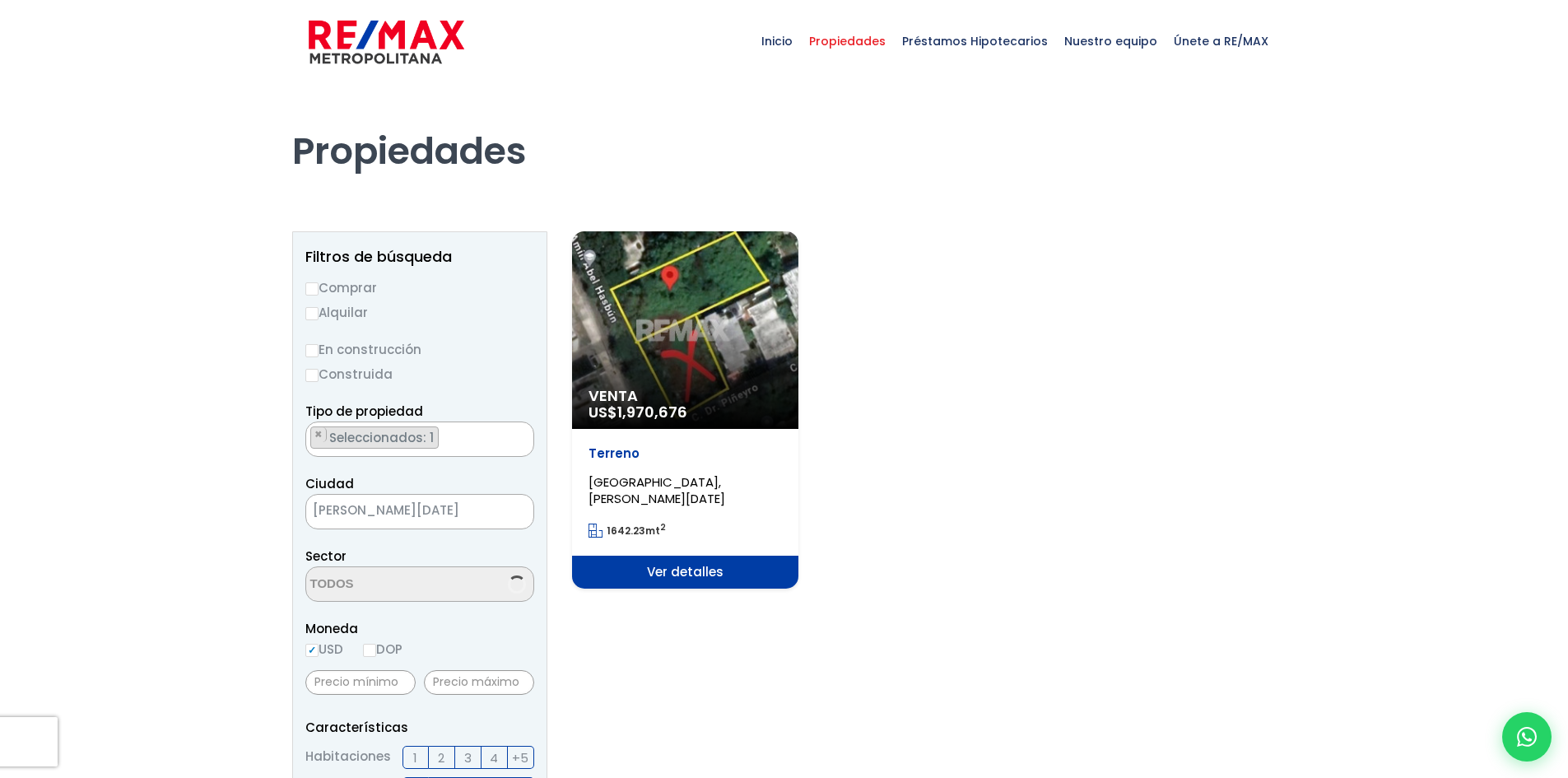
select select "179"
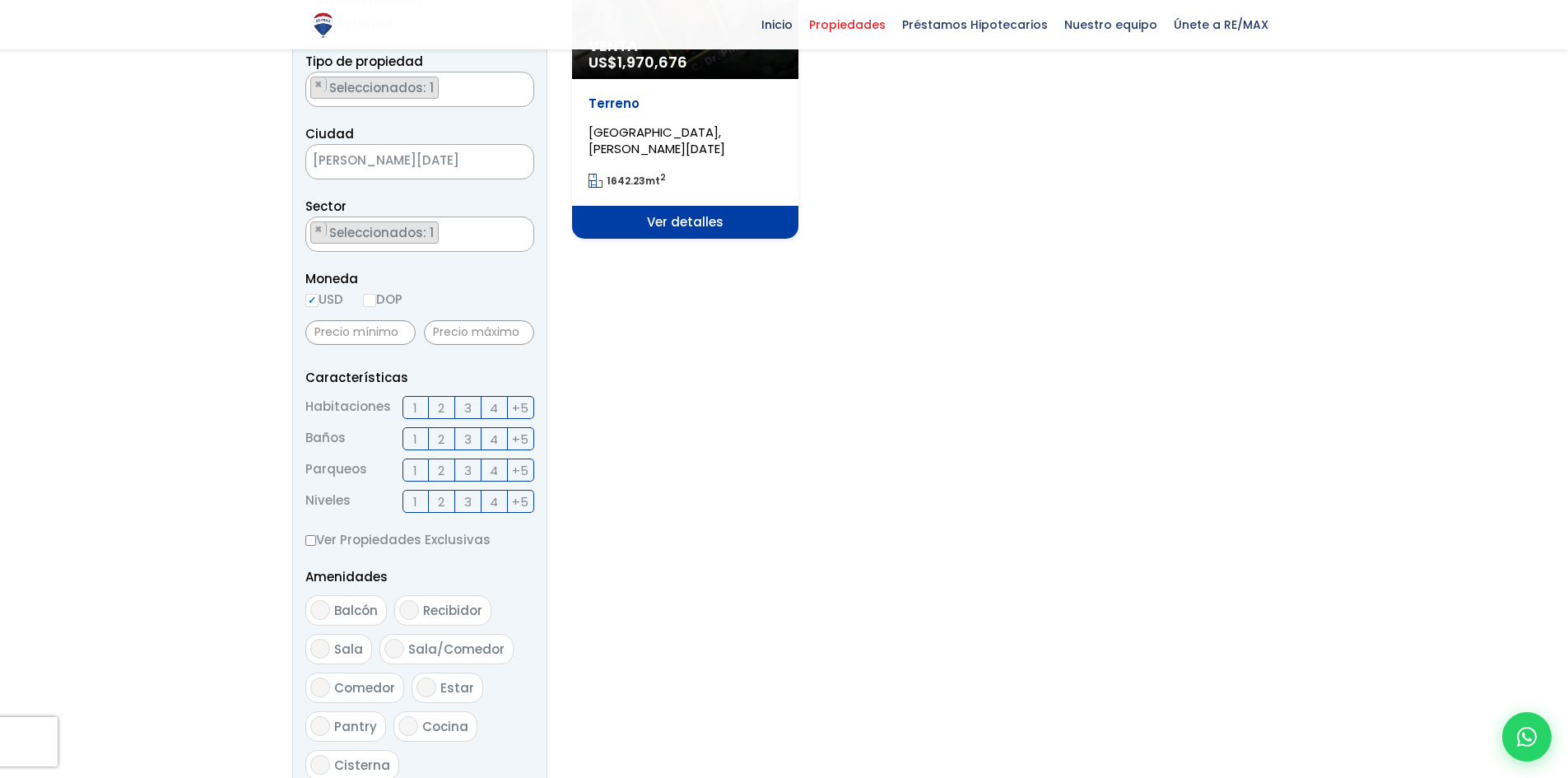
scroll to position [165, 0]
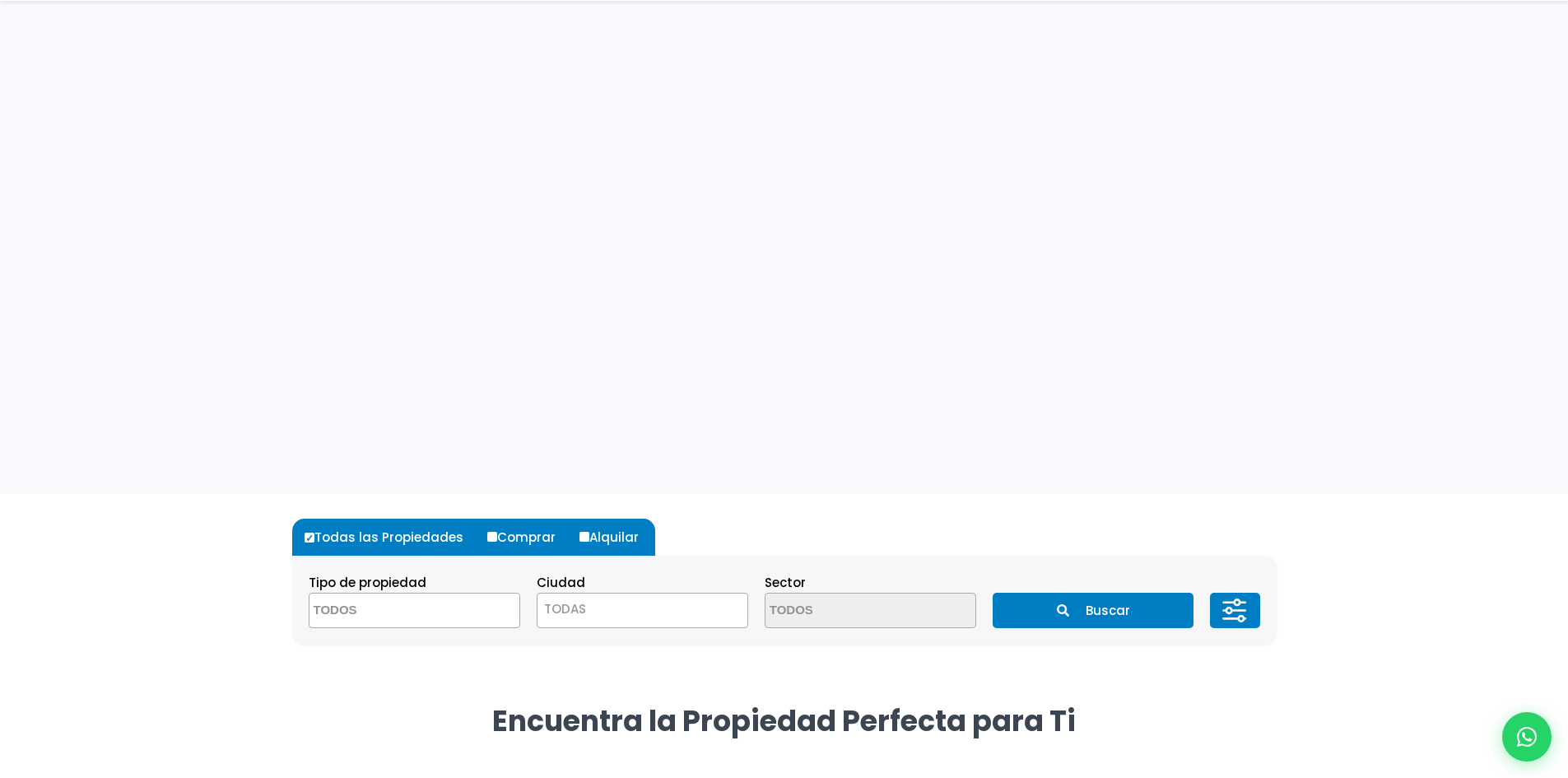
select select "land"
select select "1"
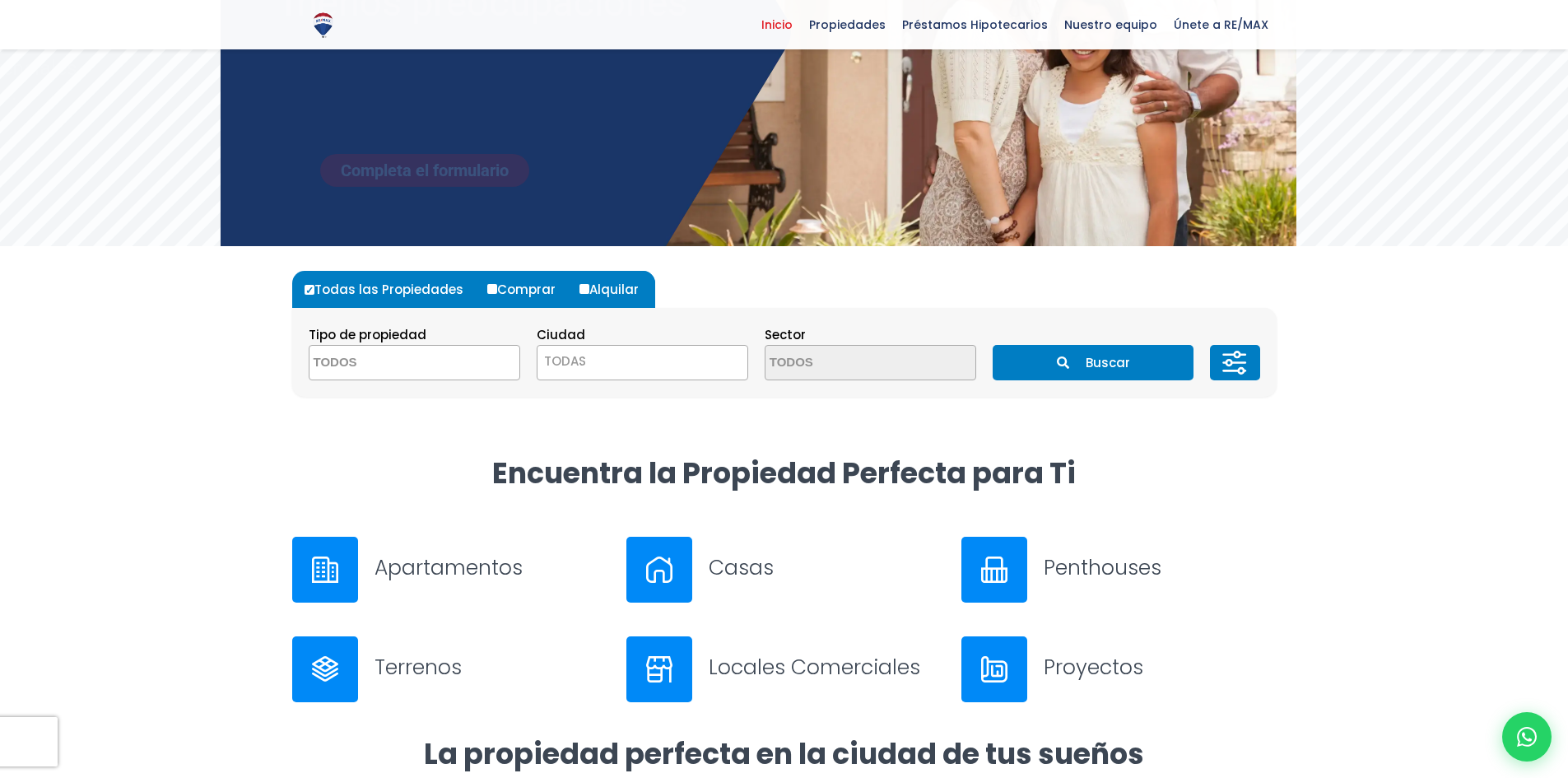
scroll to position [247, 0]
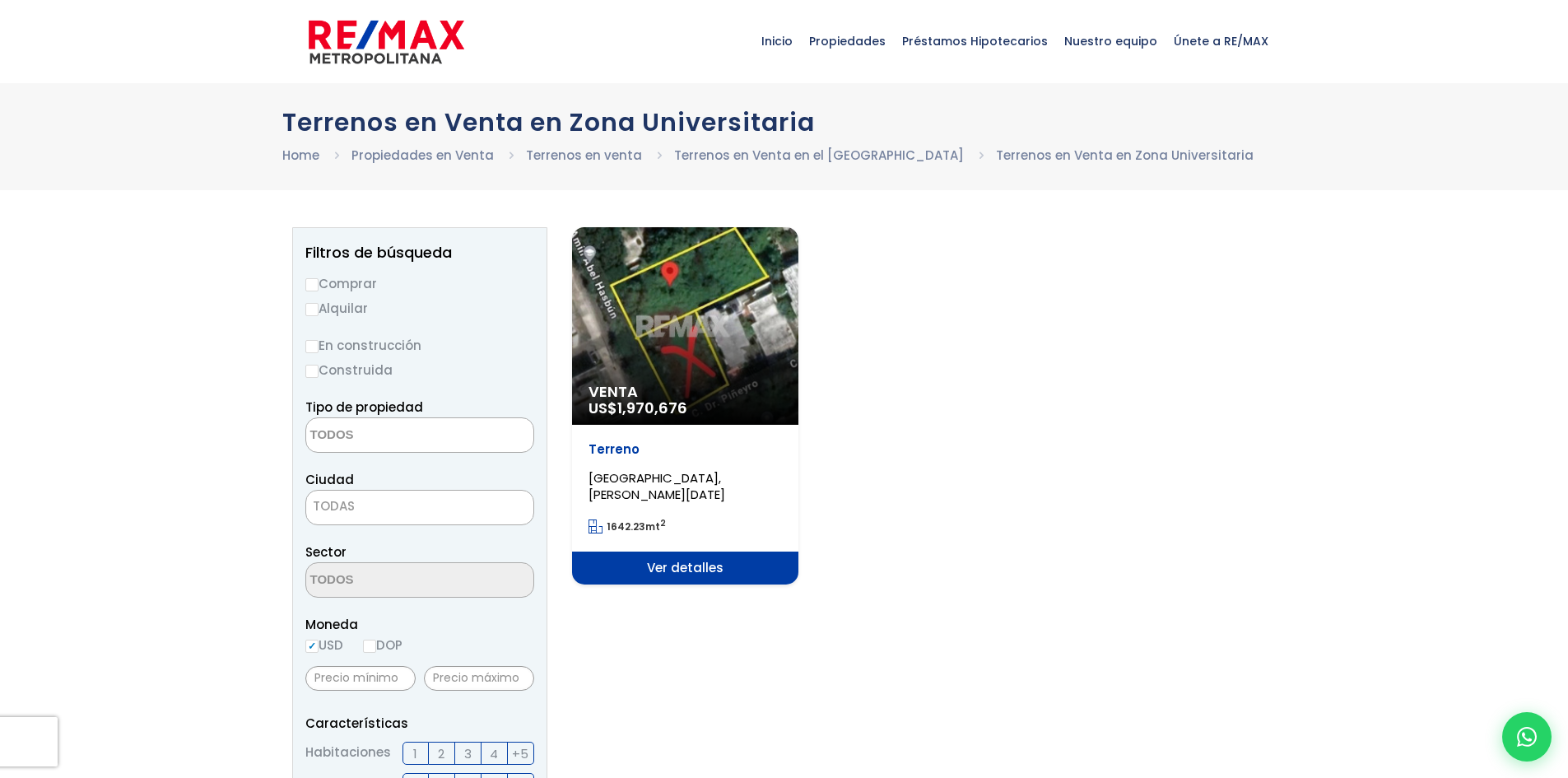
select select
